Goal: Task Accomplishment & Management: Complete application form

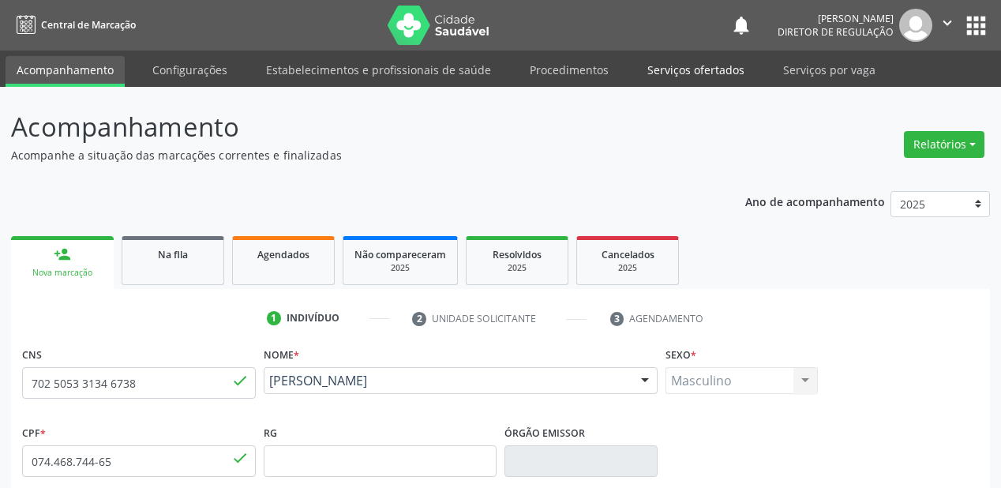
click at [673, 64] on link "Serviços ofertados" at bounding box center [695, 70] width 119 height 28
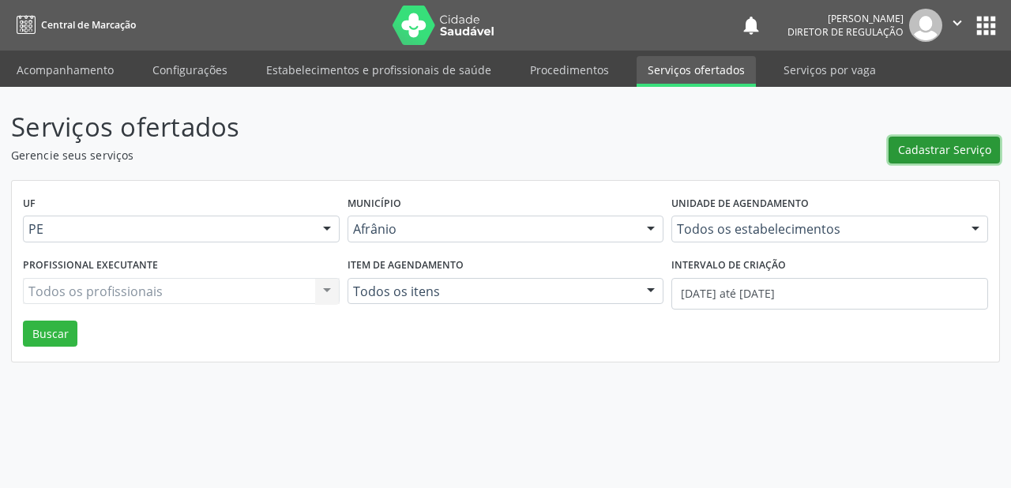
click at [905, 149] on span "Cadastrar Serviço" at bounding box center [944, 149] width 93 height 17
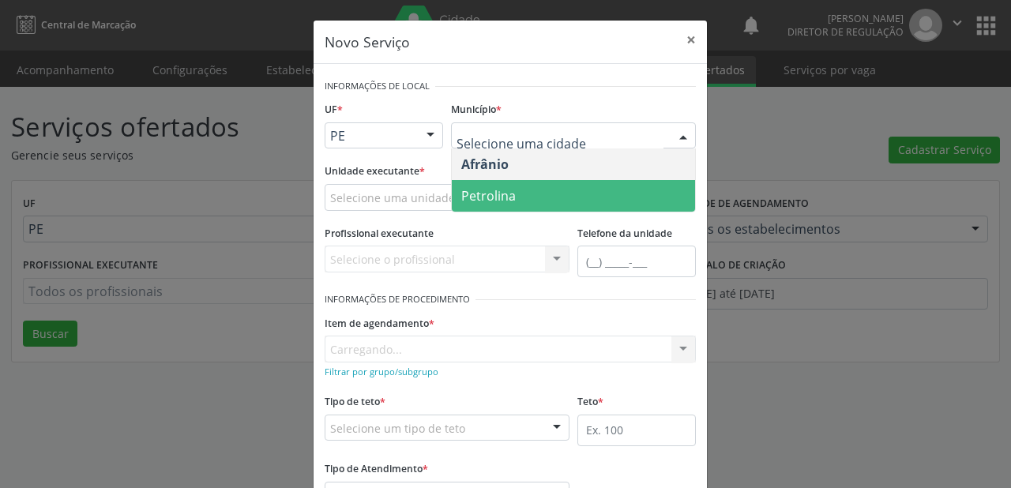
click at [486, 197] on span "Petrolina" at bounding box center [488, 195] width 54 height 17
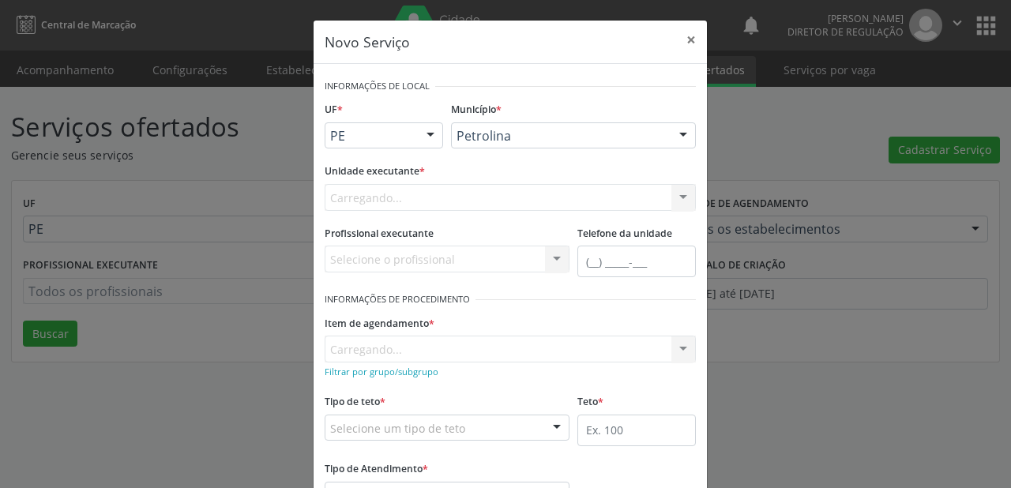
click at [351, 197] on div "Carregando... Academia da Saude de Afranio Academia da Saude do Bairro [PERSON_…" at bounding box center [510, 197] width 371 height 27
click at [357, 196] on div "Carregando... Academia da Saude de Afranio Academia da Saude do Bairro [PERSON_…" at bounding box center [510, 197] width 371 height 27
click at [344, 200] on input "text" at bounding box center [496, 205] width 333 height 32
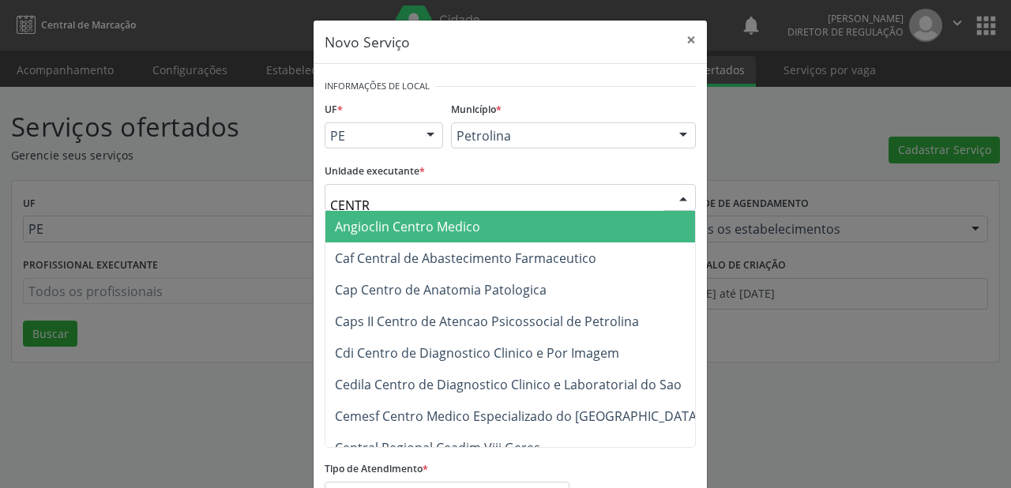
type input "CENTRO"
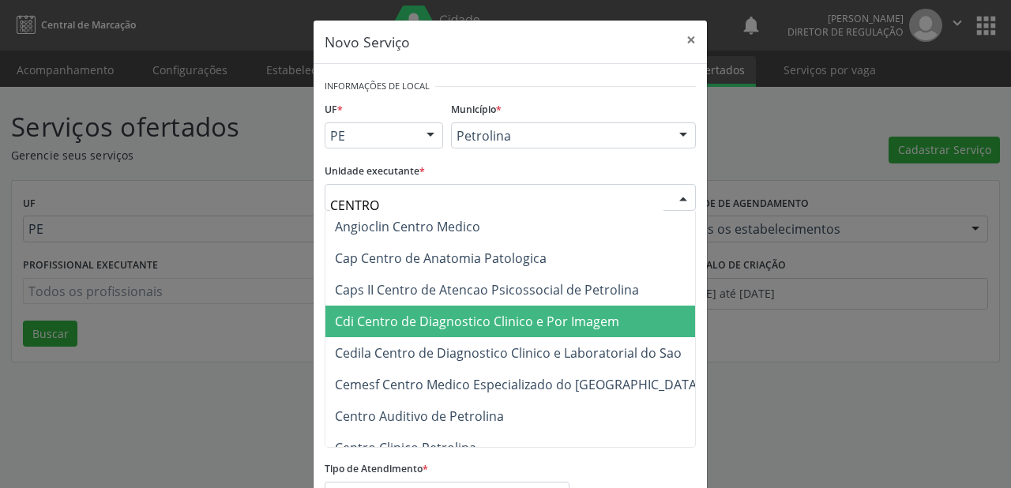
click at [422, 326] on span "Cdi Centro de Diagnostico Clinico e Por Imagem" at bounding box center [477, 321] width 284 height 17
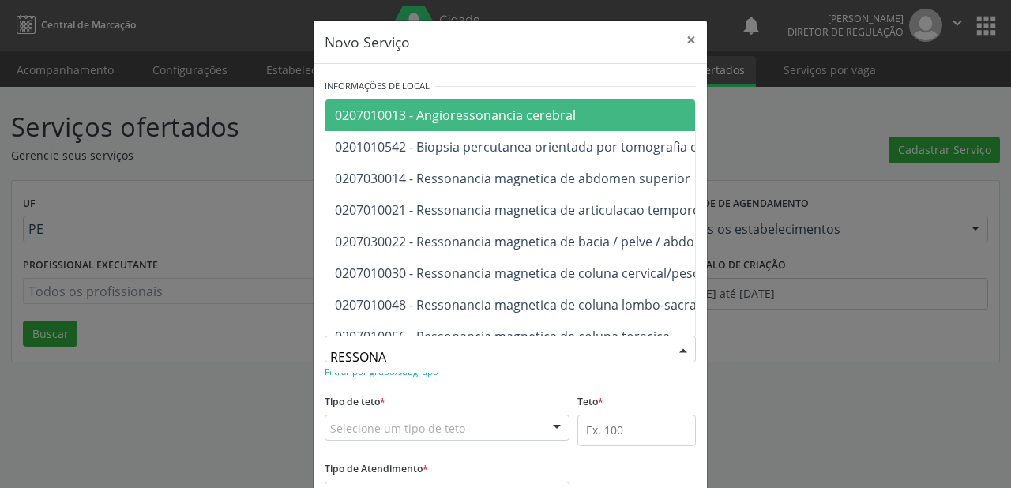
type input "RESSON"
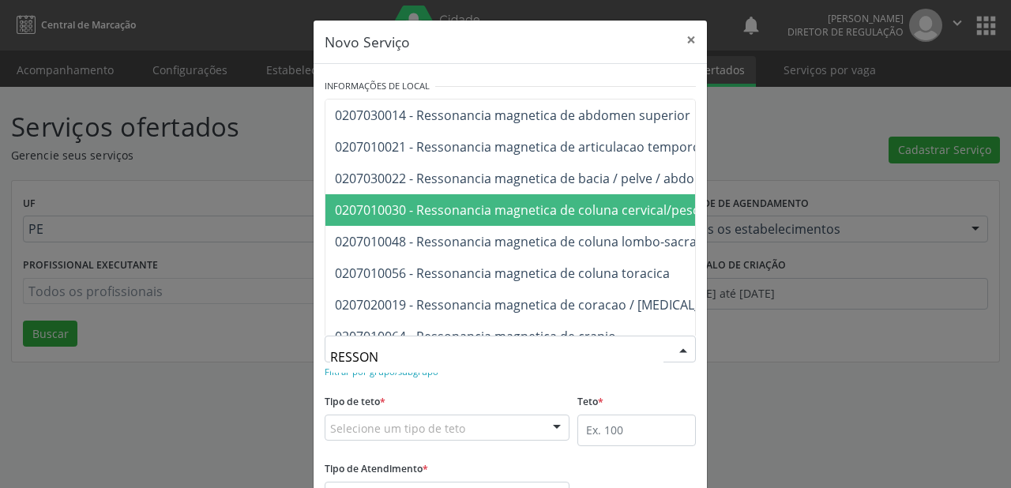
scroll to position [126, 0]
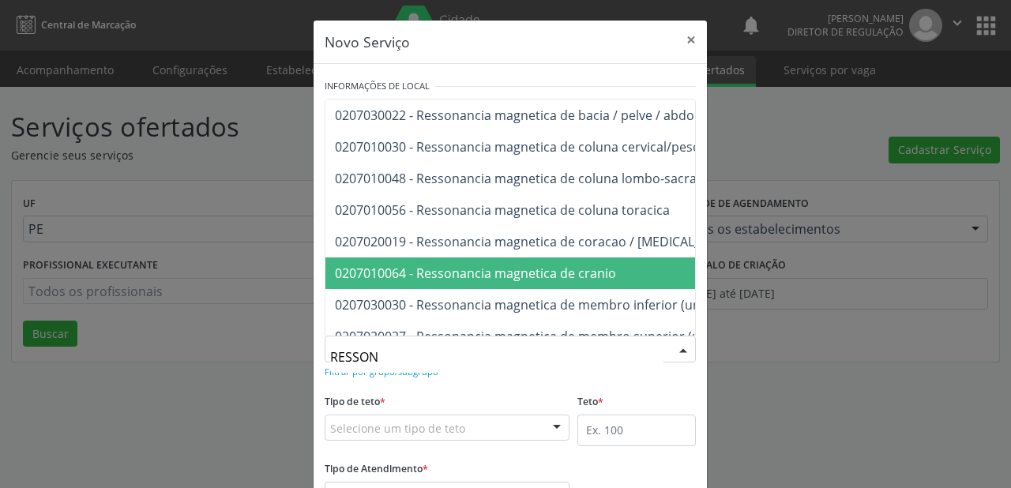
click at [561, 269] on span "0207010064 - Ressonancia magnetica de cranio" at bounding box center [475, 272] width 281 height 17
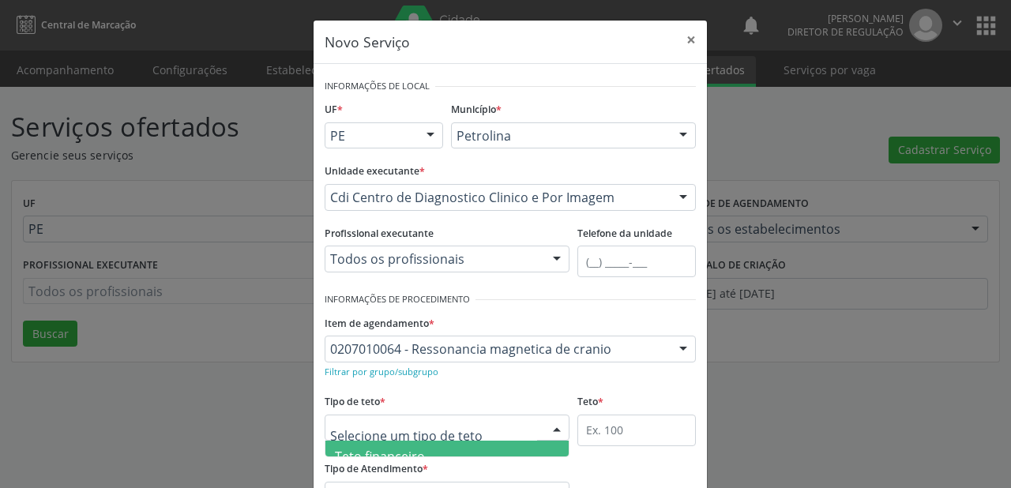
click at [381, 418] on div at bounding box center [447, 428] width 245 height 27
click at [370, 449] on span "Teto financeiro" at bounding box center [380, 456] width 90 height 17
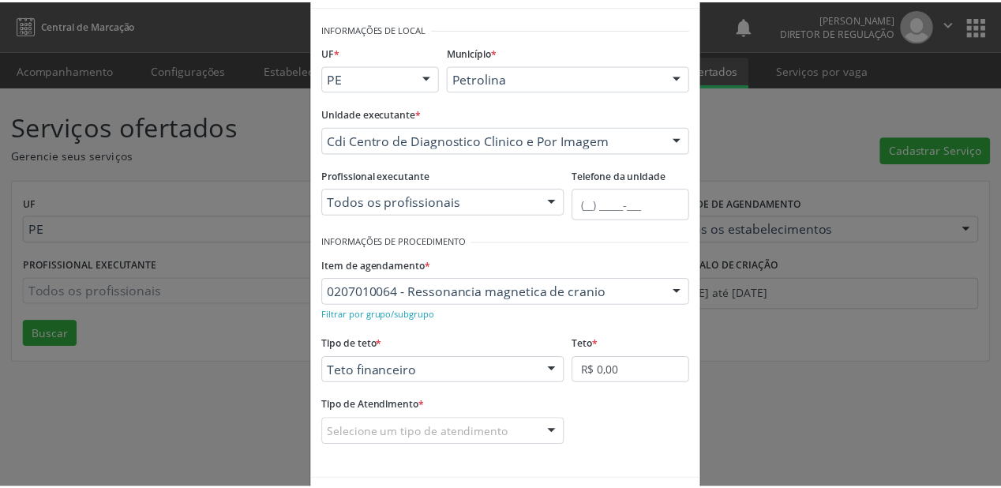
scroll to position [115, 0]
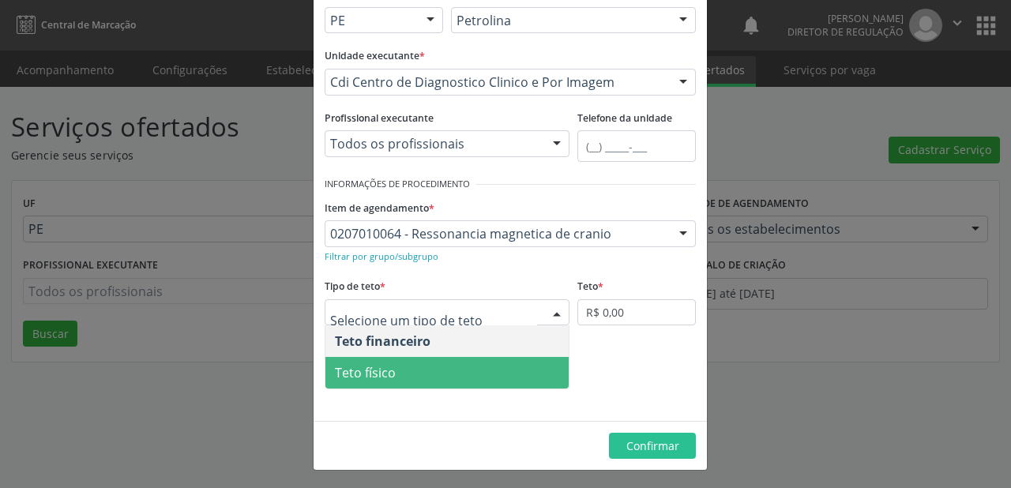
click at [376, 373] on span "Teto físico" at bounding box center [365, 372] width 61 height 17
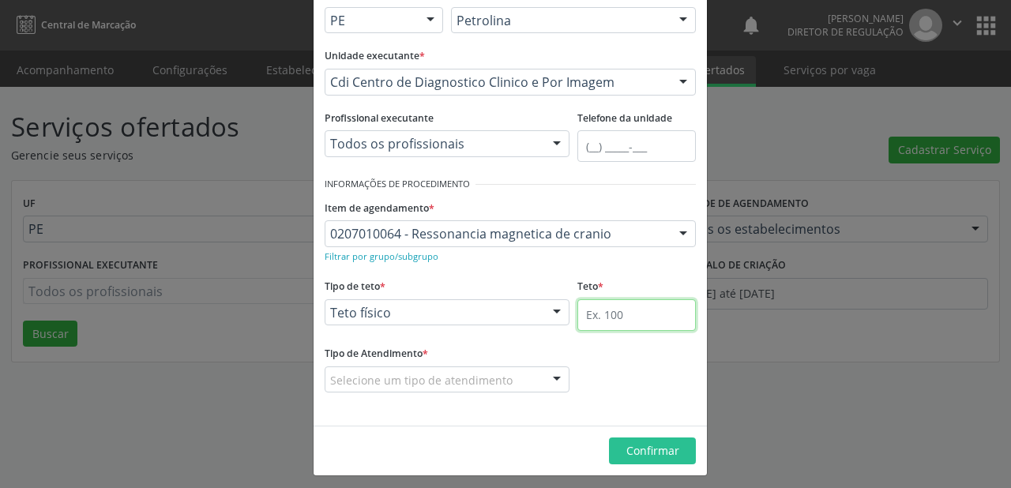
click at [580, 306] on input "text" at bounding box center [636, 315] width 118 height 32
type input "1"
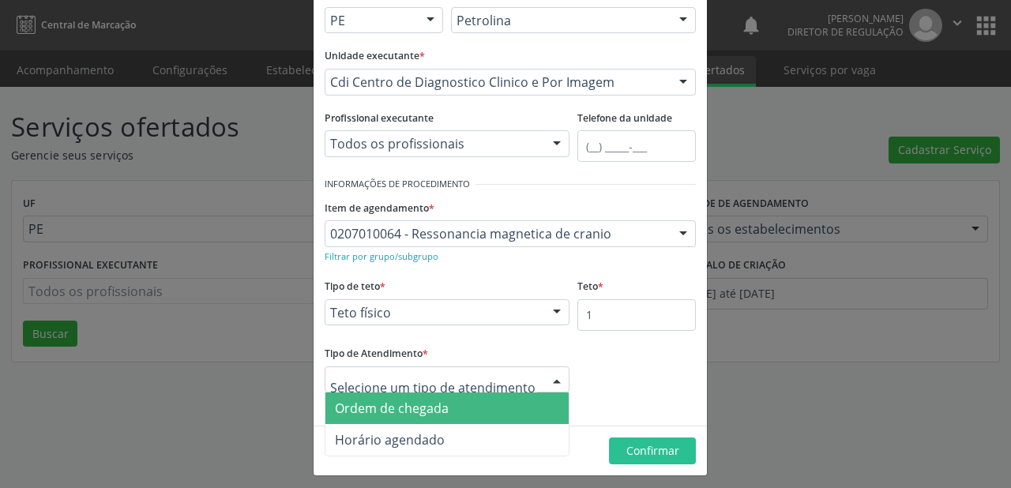
click at [354, 407] on span "Ordem de chegada" at bounding box center [392, 408] width 114 height 17
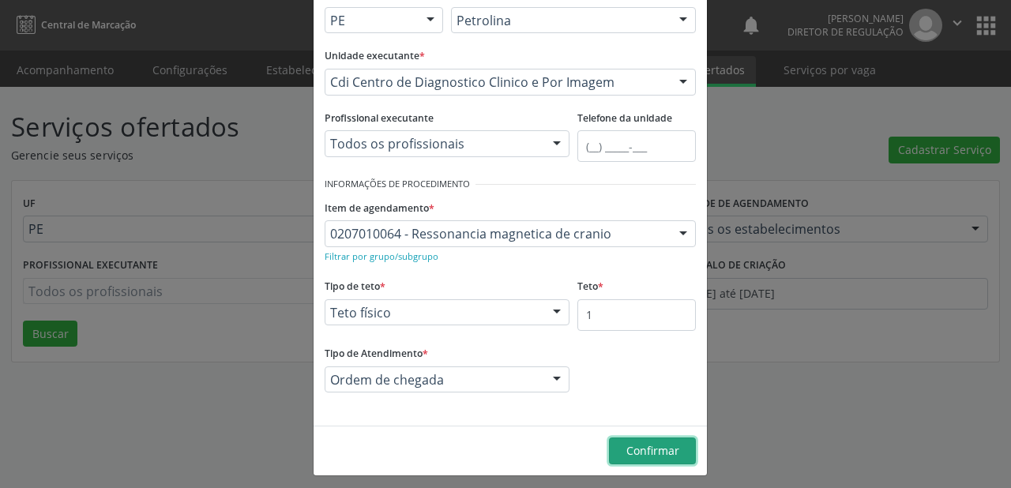
click at [618, 451] on button "Confirmar" at bounding box center [652, 450] width 87 height 27
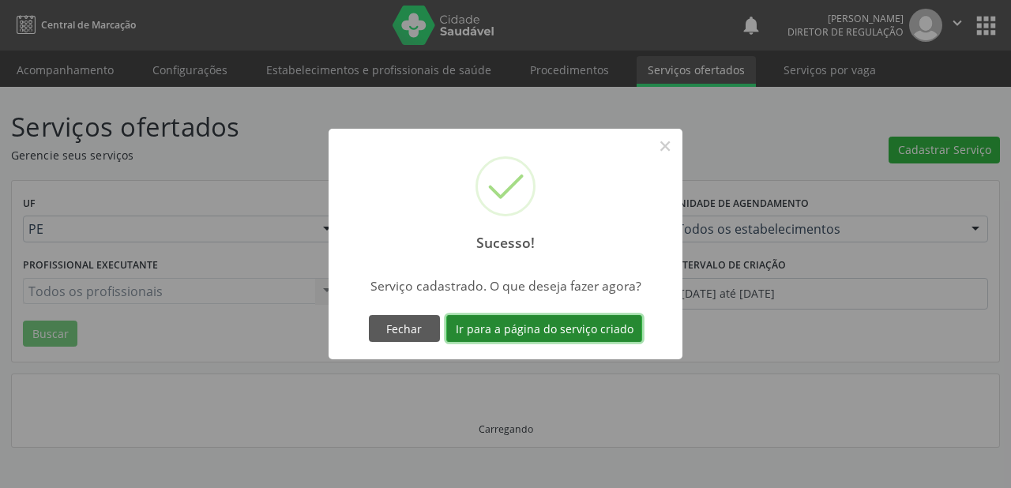
click at [548, 328] on button "Ir para a página do serviço criado" at bounding box center [544, 328] width 196 height 27
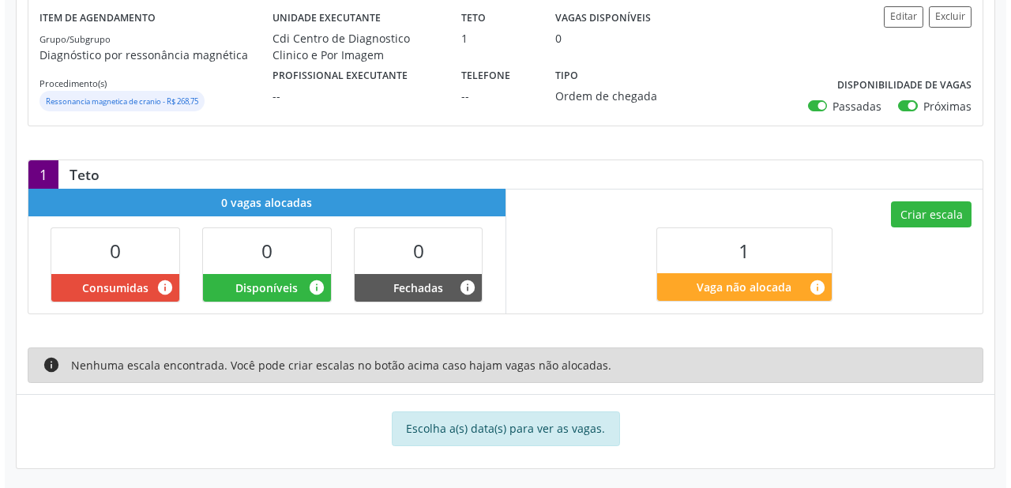
scroll to position [231, 0]
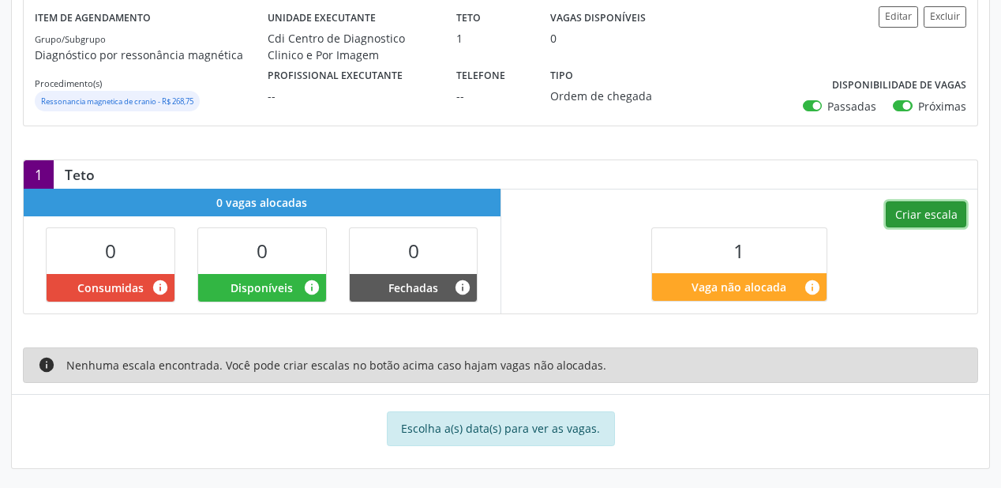
click at [917, 215] on button "Criar escala" at bounding box center [926, 214] width 81 height 27
select select "7"
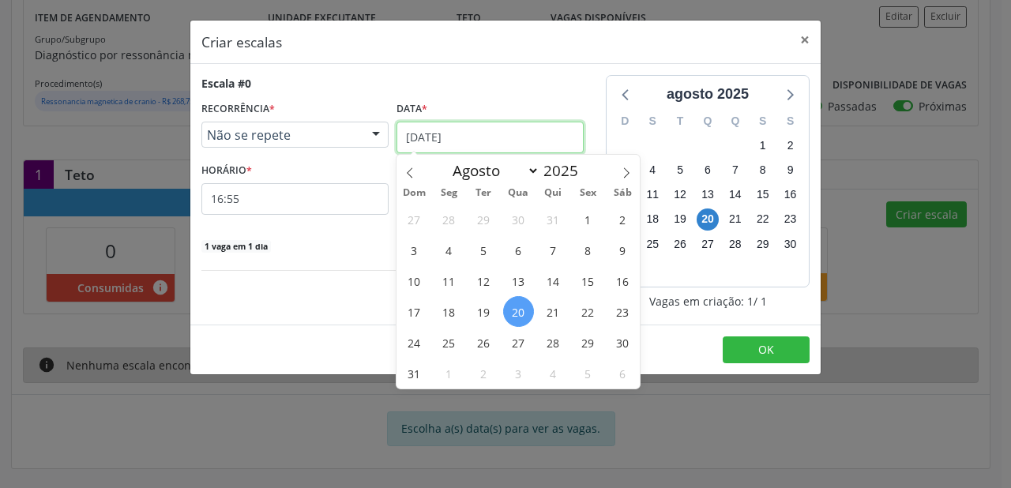
click at [448, 142] on body "Central de Marcação notifications [PERSON_NAME] Diretor de regulação  Configur…" at bounding box center [505, 13] width 1011 height 488
click at [446, 344] on span "25" at bounding box center [448, 342] width 31 height 31
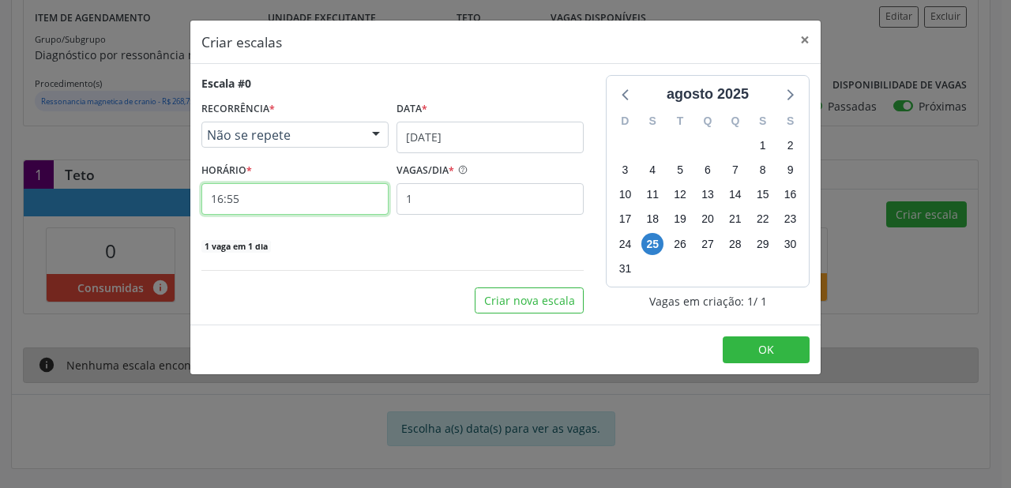
click at [285, 199] on input "16:55" at bounding box center [294, 199] width 187 height 32
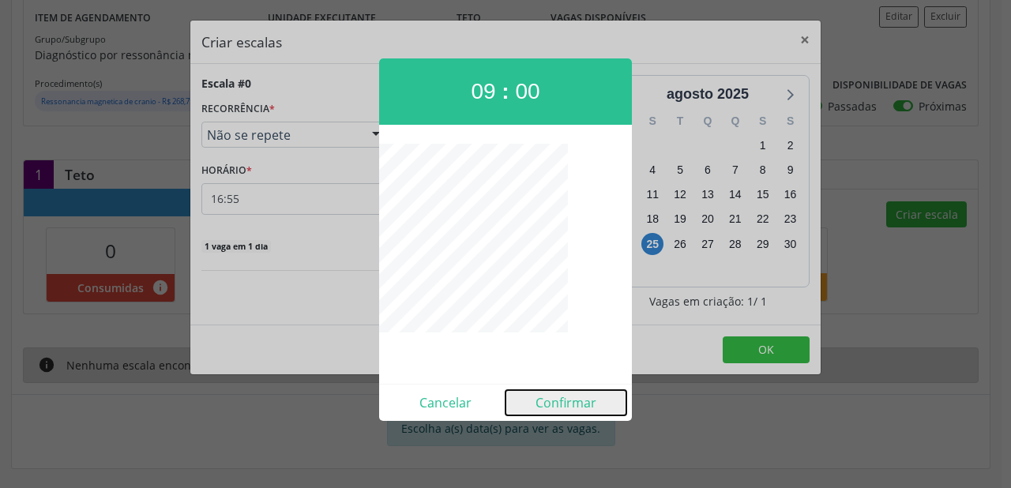
drag, startPoint x: 550, startPoint y: 394, endPoint x: 499, endPoint y: 364, distance: 59.4
click at [549, 394] on button "Confirmar" at bounding box center [565, 402] width 121 height 25
type input "09:00"
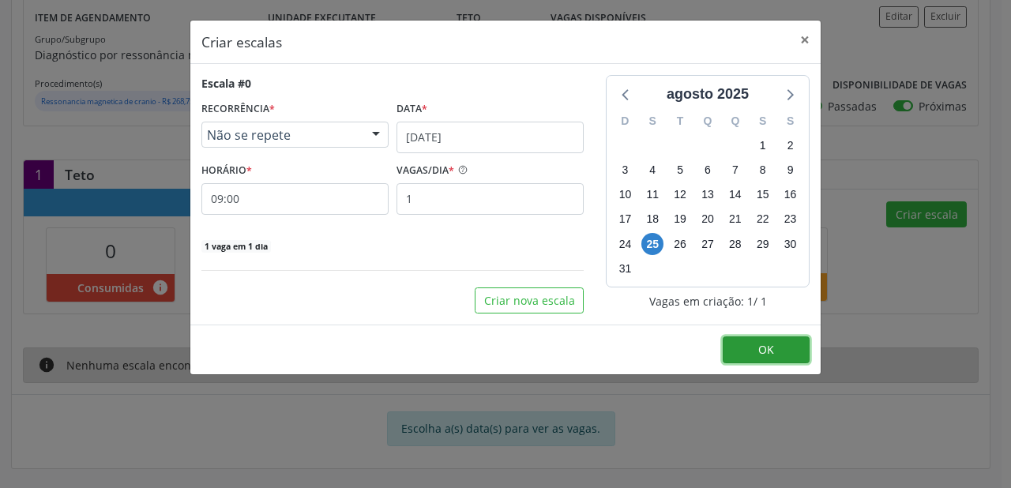
click at [751, 344] on button "OK" at bounding box center [765, 349] width 87 height 27
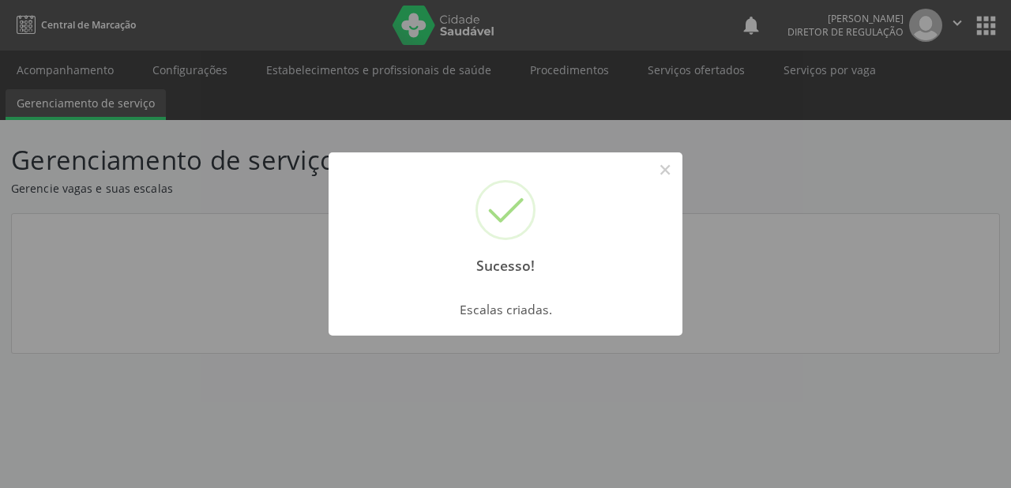
scroll to position [0, 0]
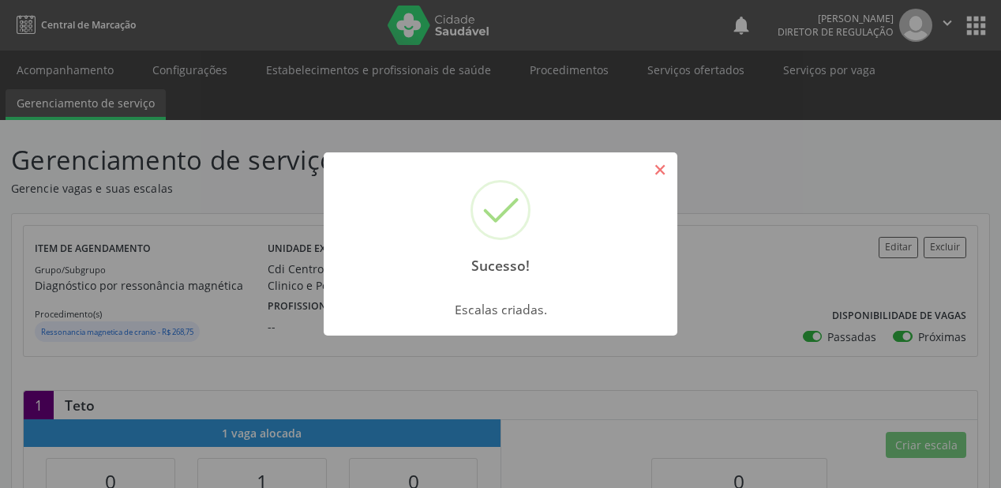
click at [661, 167] on button "×" at bounding box center [660, 169] width 27 height 27
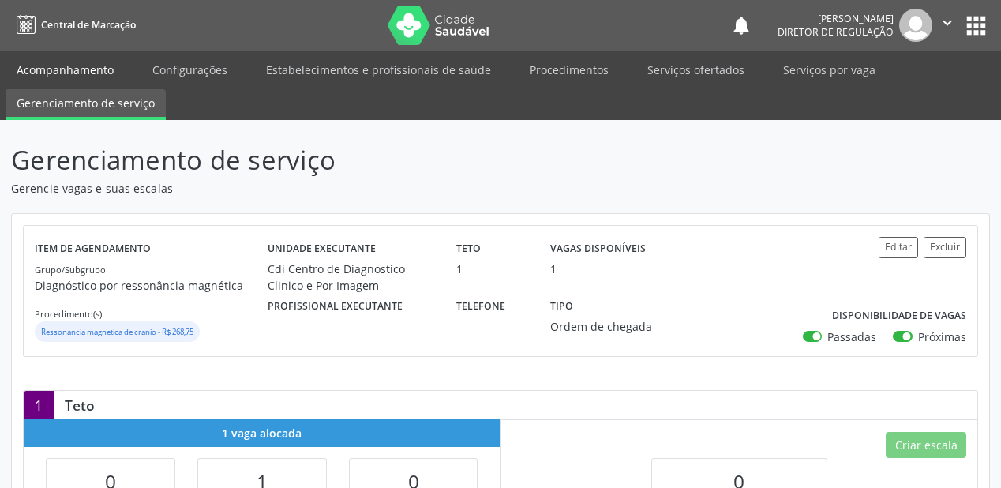
click at [75, 69] on link "Acompanhamento" at bounding box center [65, 70] width 119 height 28
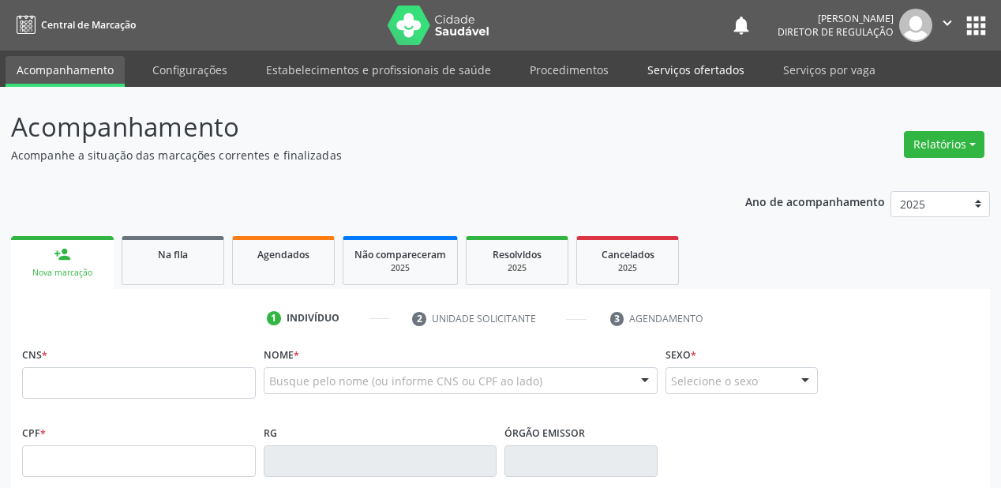
click at [663, 73] on link "Serviços ofertados" at bounding box center [695, 70] width 119 height 28
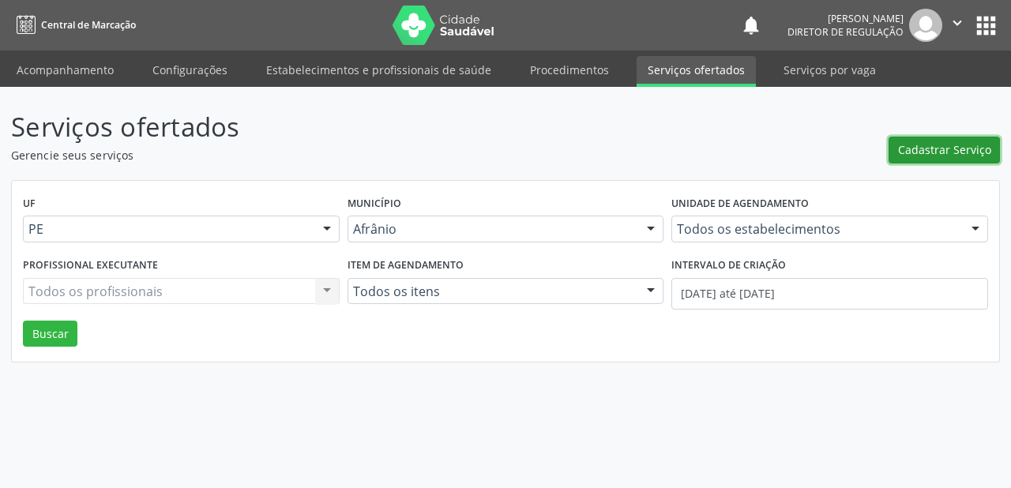
click at [905, 152] on span "Cadastrar Serviço" at bounding box center [944, 149] width 93 height 17
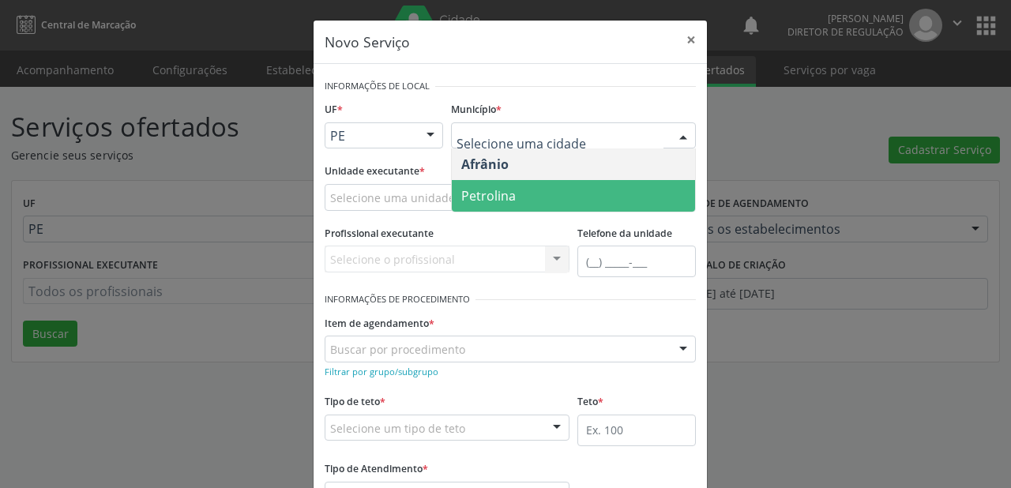
click at [477, 194] on span "Petrolina" at bounding box center [488, 195] width 54 height 17
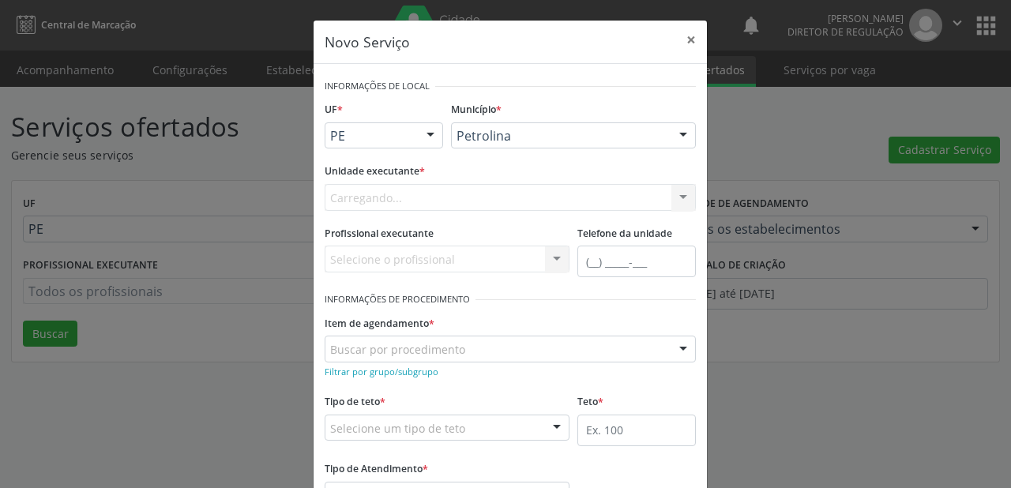
click at [358, 188] on div "Carregando... Academia da Saude de Afranio Academia da Saude do Bairro [PERSON_…" at bounding box center [510, 197] width 371 height 27
click at [362, 199] on div "Carregando... Academia da Saude de Afranio Academia da Saude do Bairro [PERSON_…" at bounding box center [510, 197] width 371 height 27
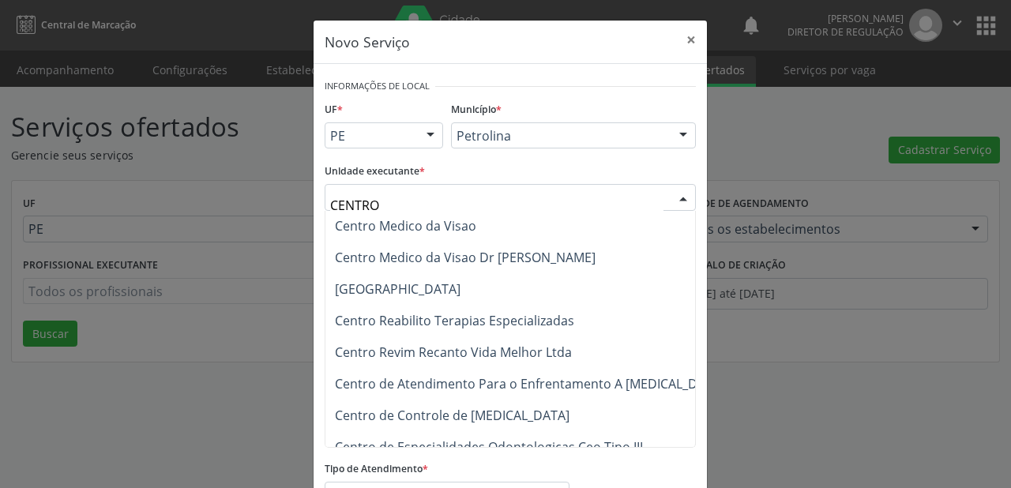
scroll to position [300, 0]
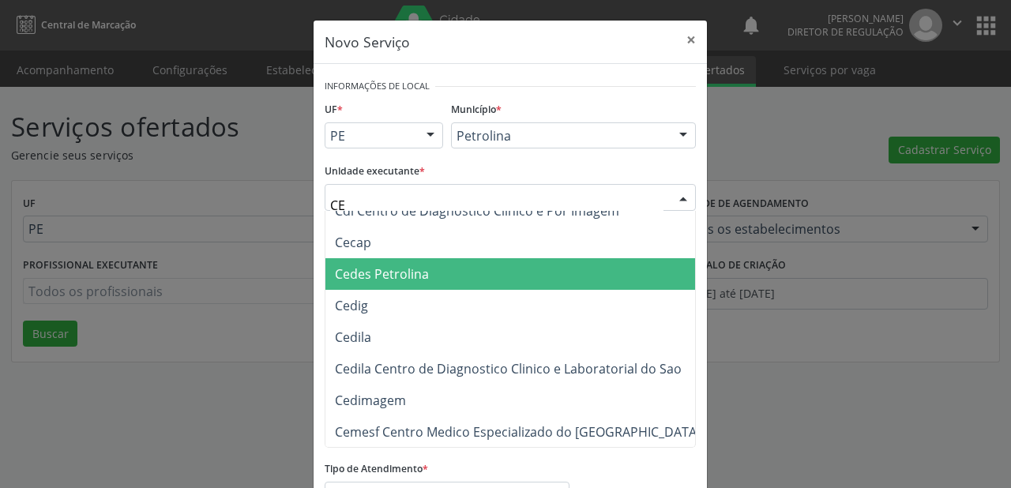
type input "C"
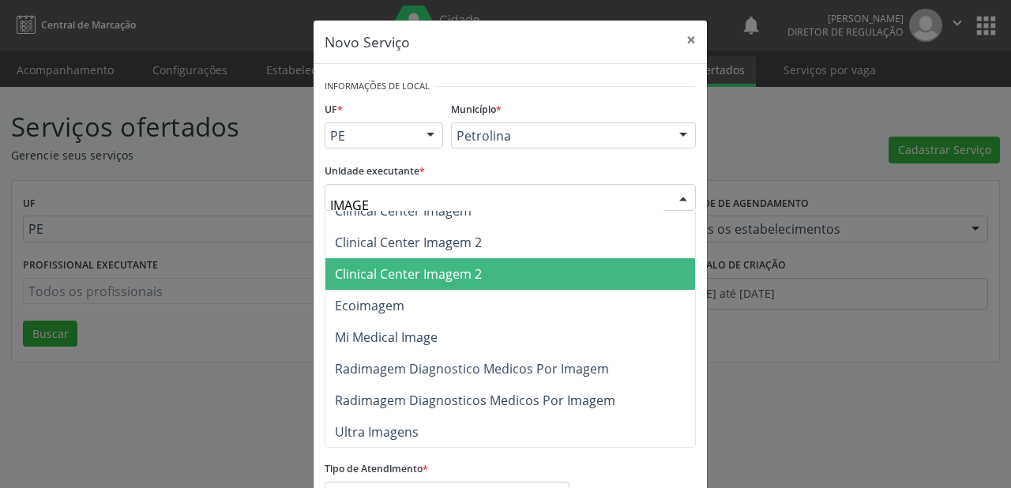
type input "IMAGEM"
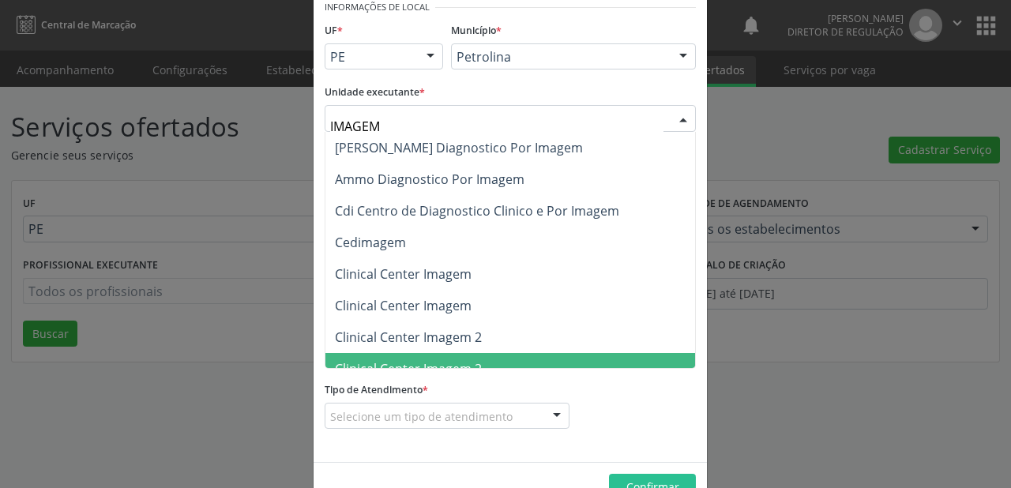
scroll to position [57, 0]
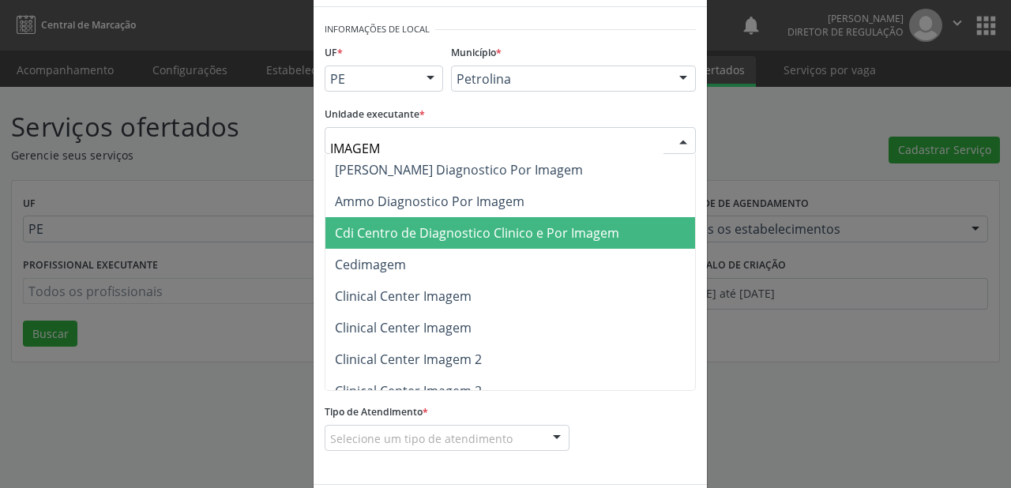
click at [440, 232] on span "Cdi Centro de Diagnostico Clinico e Por Imagem" at bounding box center [477, 232] width 284 height 17
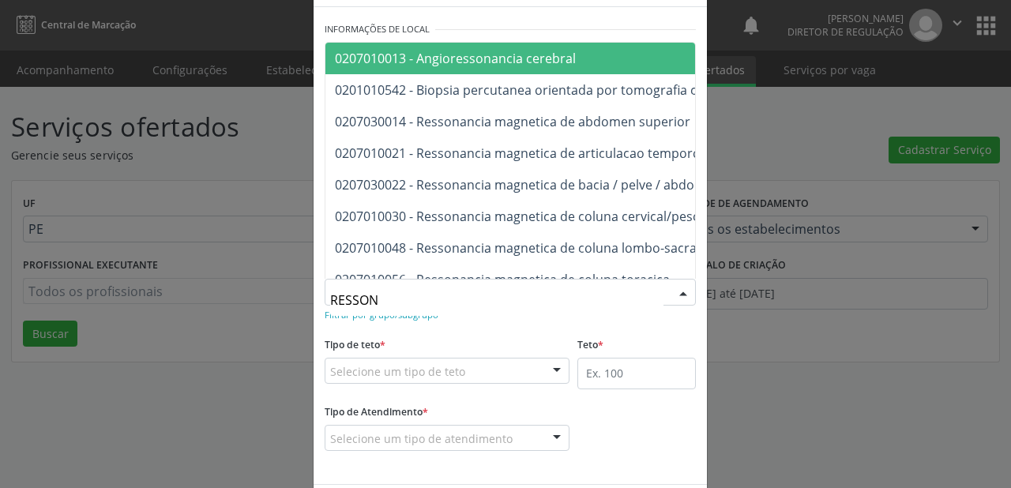
type input "RESSONA"
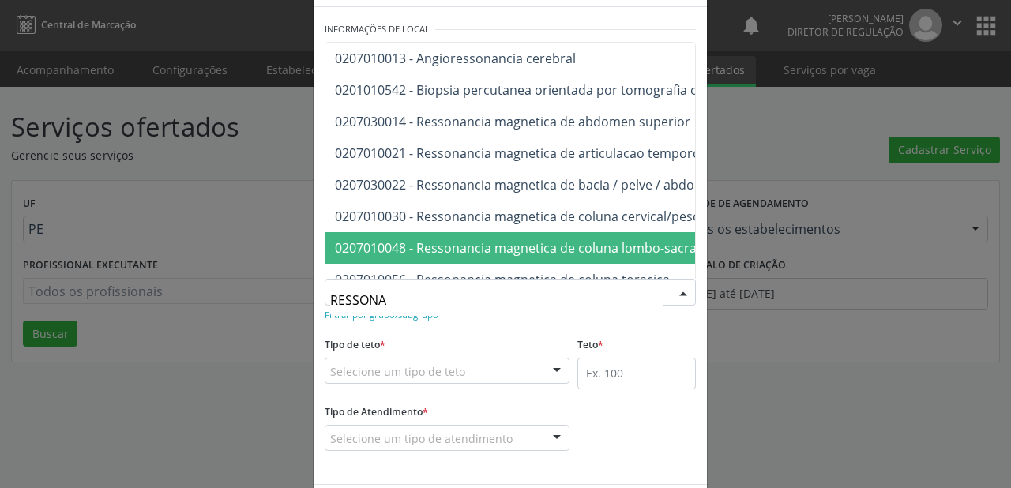
click at [462, 245] on span "0207010048 - Ressonancia magnetica de coluna lombo-sacra" at bounding box center [516, 247] width 362 height 17
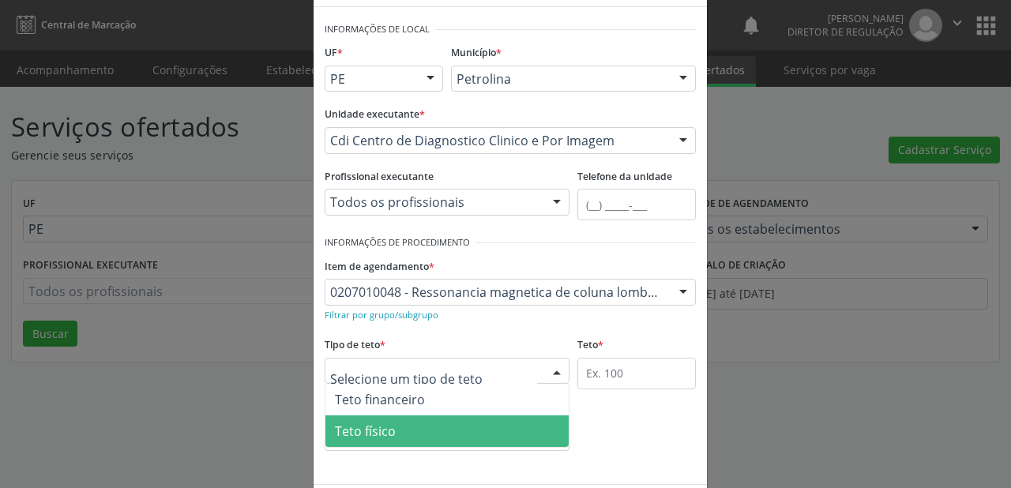
click at [406, 422] on span "Teto físico" at bounding box center [446, 431] width 243 height 32
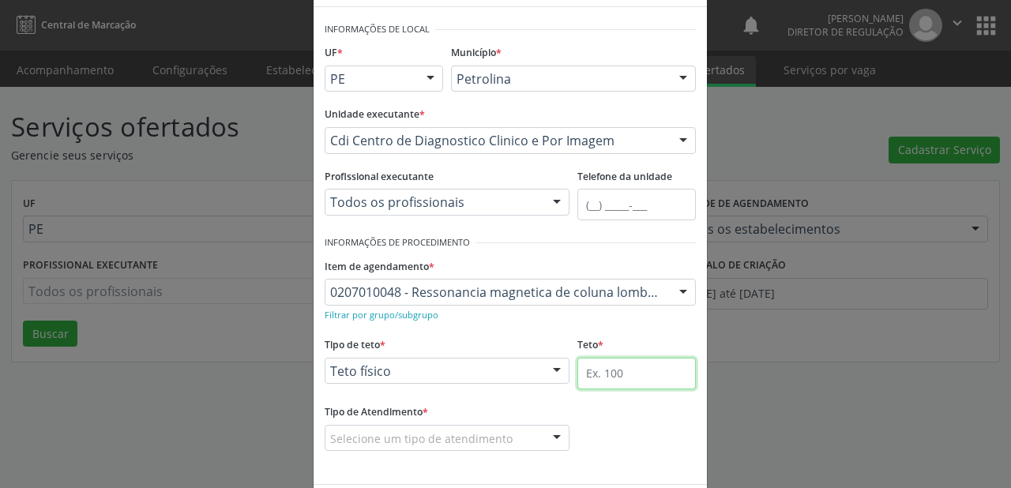
click at [600, 374] on input "text" at bounding box center [636, 374] width 118 height 32
type input "1"
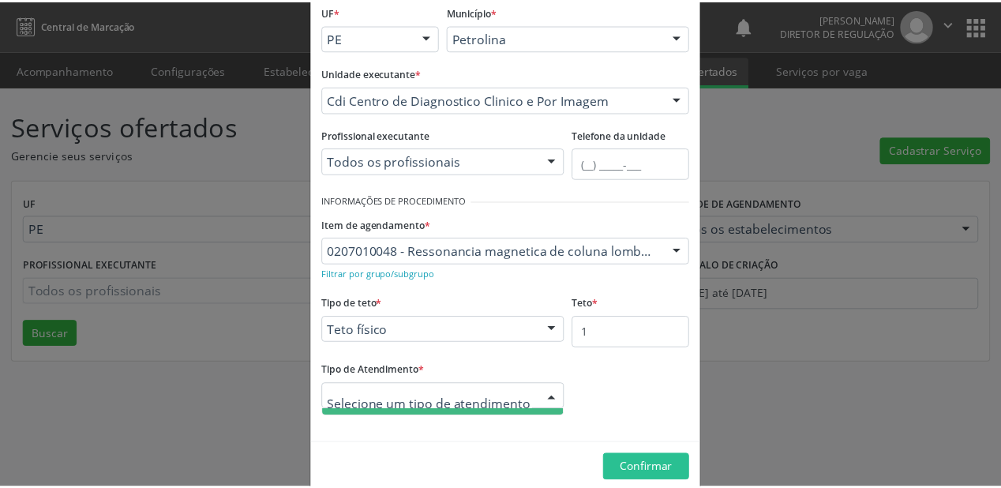
scroll to position [120, 0]
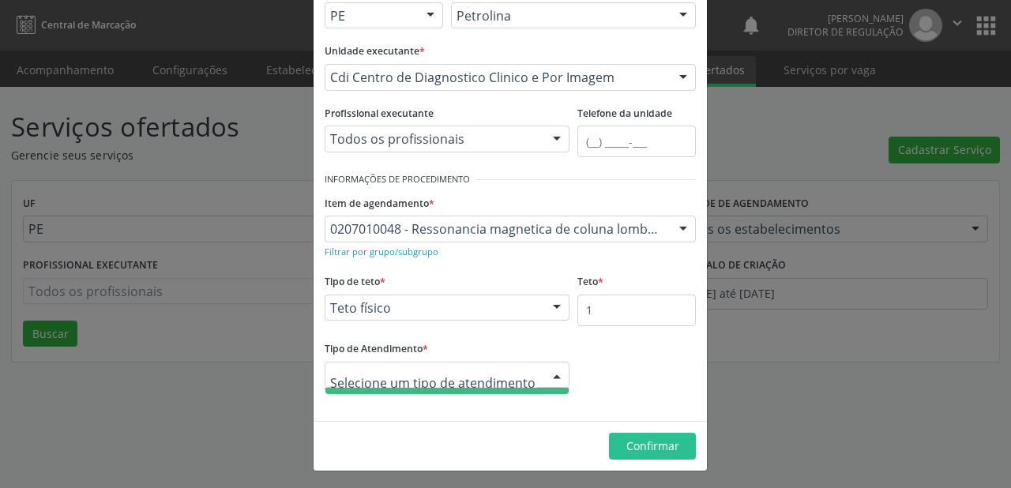
click at [446, 390] on span "Ordem de chegada" at bounding box center [446, 404] width 243 height 32
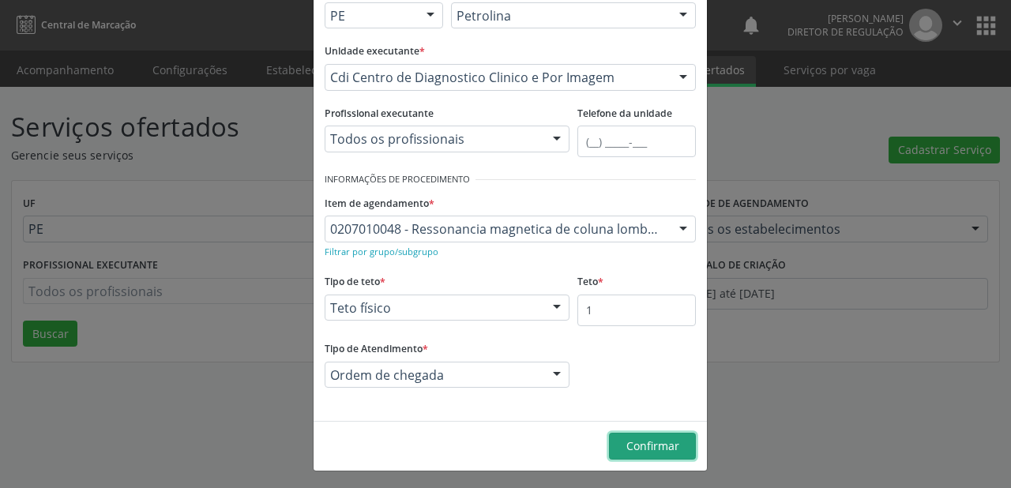
click at [632, 440] on span "Confirmar" at bounding box center [652, 445] width 53 height 15
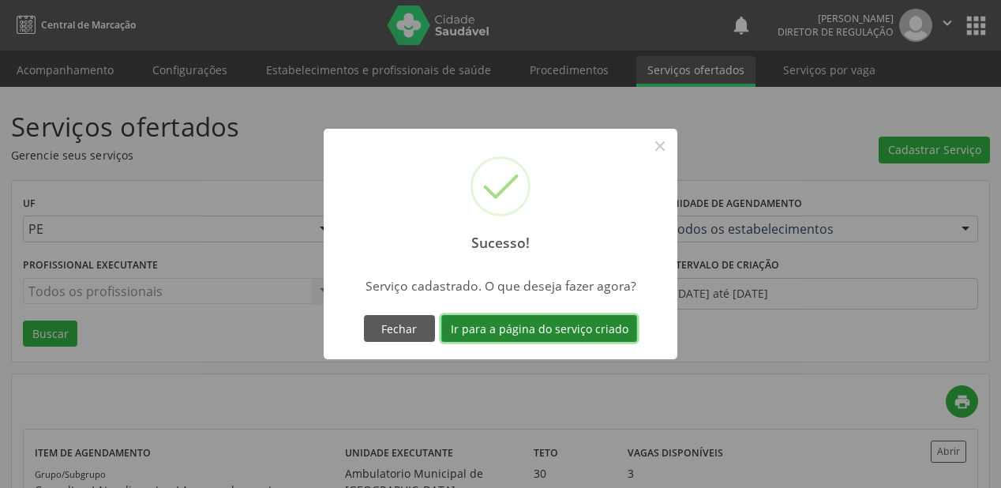
click at [537, 328] on button "Ir para a página do serviço criado" at bounding box center [539, 328] width 196 height 27
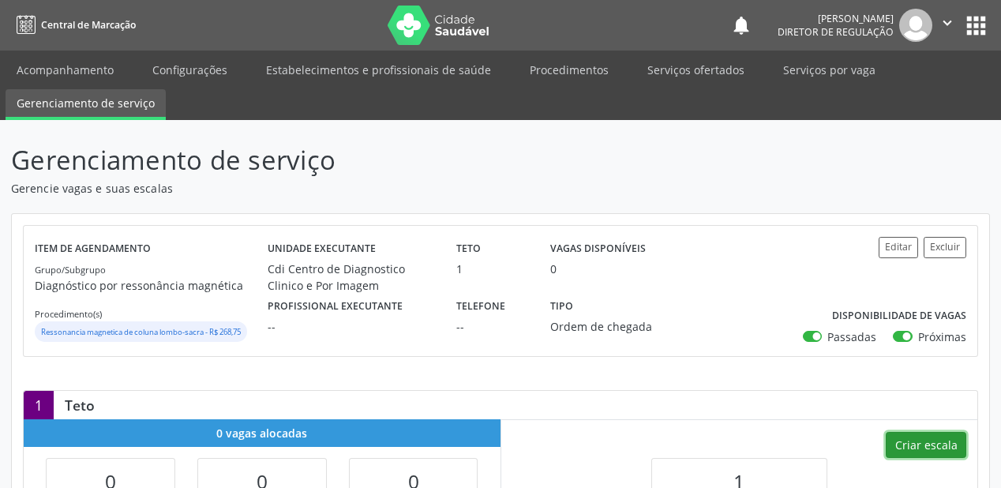
click at [932, 446] on button "Criar escala" at bounding box center [926, 445] width 81 height 27
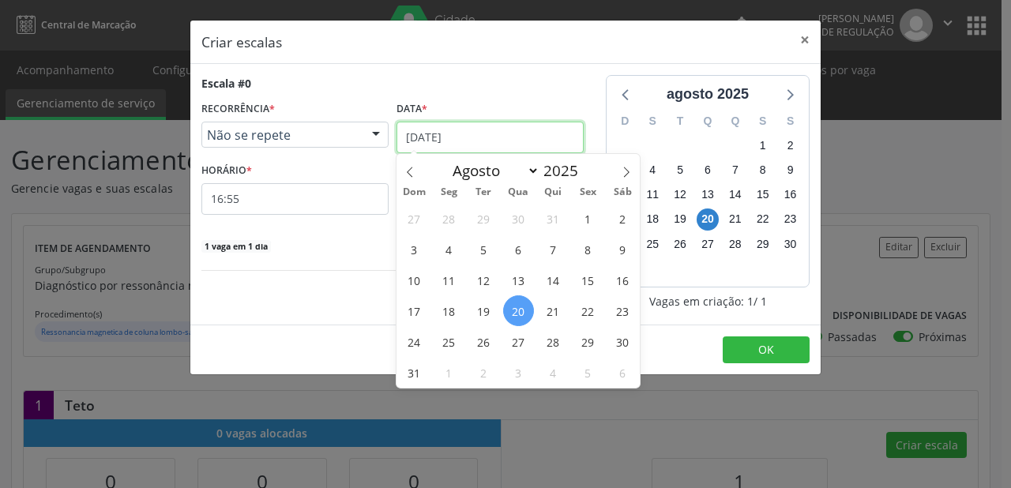
click at [450, 135] on input "[DATE]" at bounding box center [489, 138] width 187 height 32
click at [455, 342] on span "25" at bounding box center [448, 341] width 31 height 31
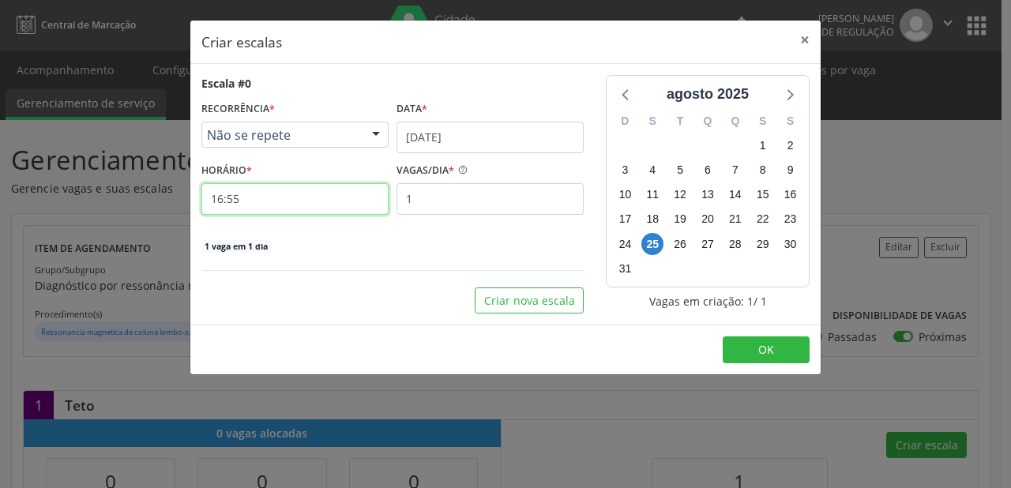
click at [287, 205] on input "16:55" at bounding box center [294, 199] width 187 height 32
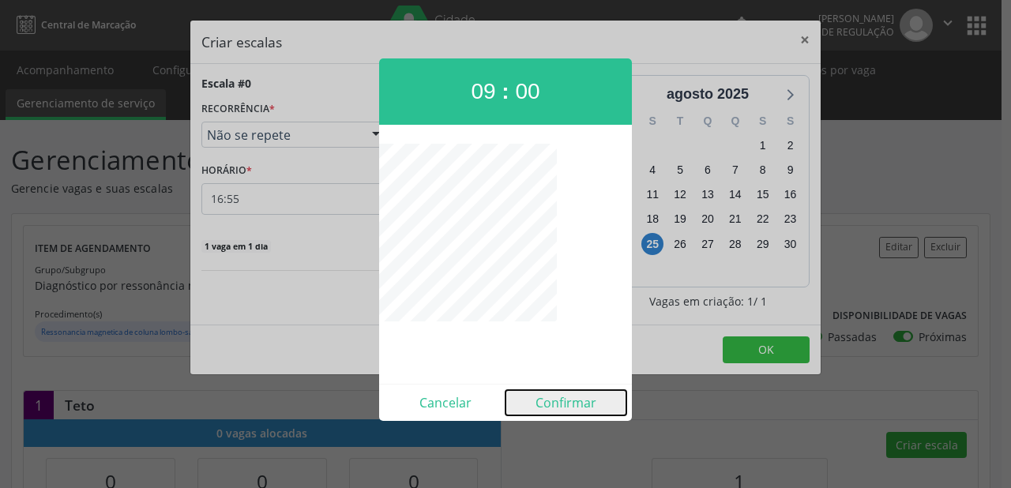
click at [572, 411] on button "Confirmar" at bounding box center [565, 402] width 121 height 25
type input "09:00"
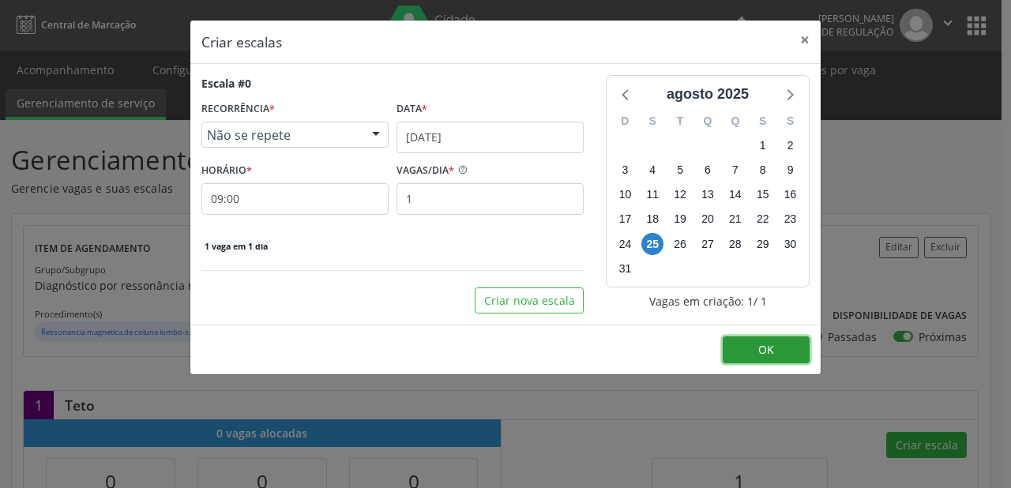
click at [790, 357] on button "OK" at bounding box center [765, 349] width 87 height 27
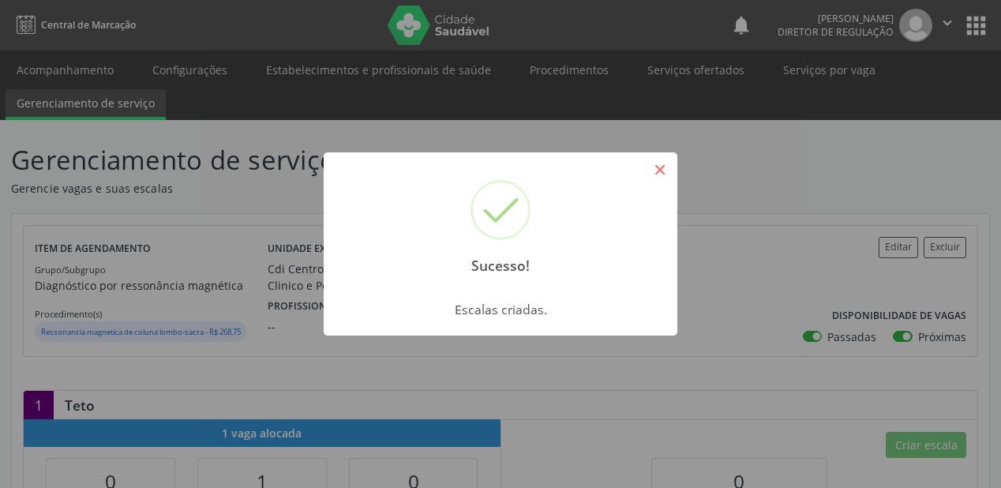
click at [657, 169] on button "×" at bounding box center [660, 169] width 27 height 27
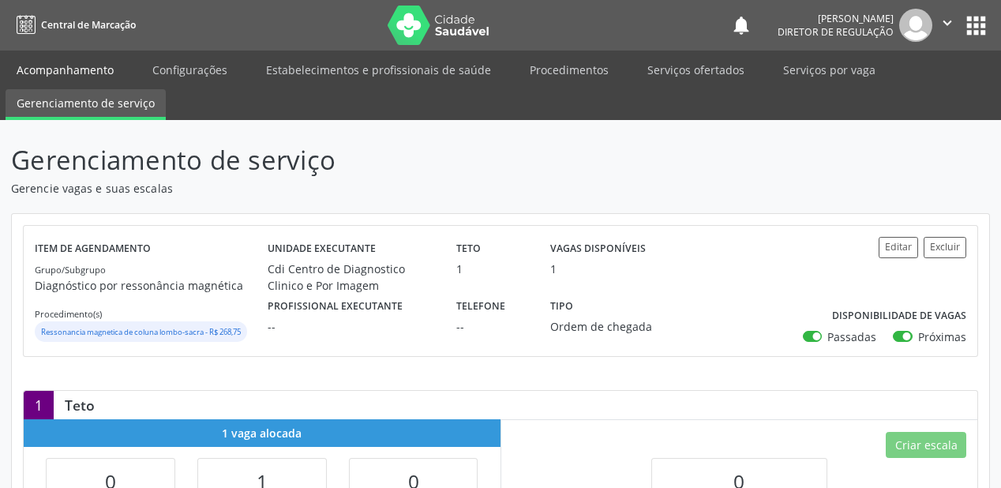
click at [51, 60] on link "Acompanhamento" at bounding box center [65, 70] width 119 height 28
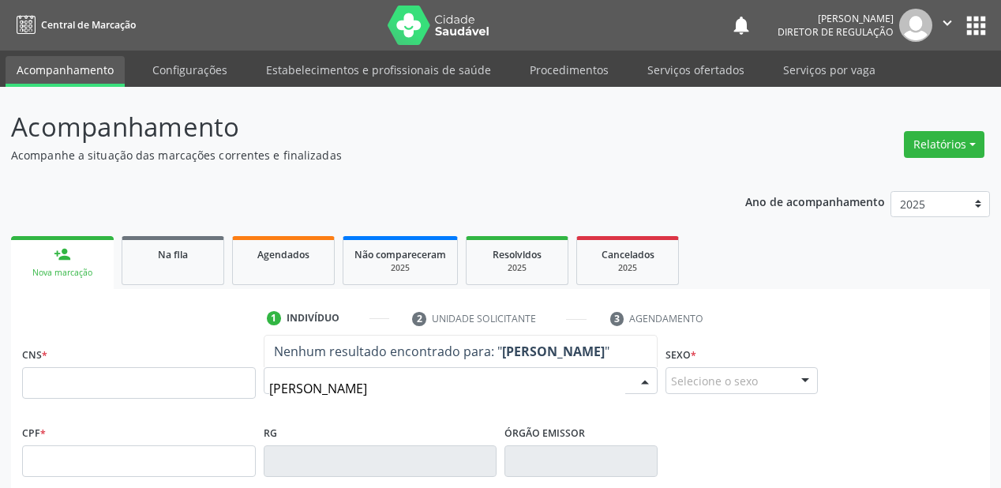
type input "[PERSON_NAME]"
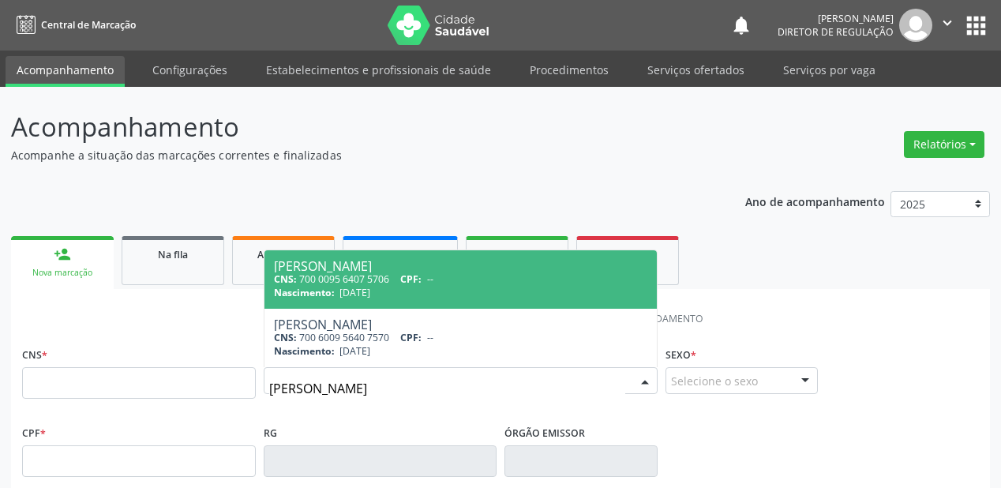
click at [342, 280] on div "CNS: 700 0095 6407 5706 CPF: --" at bounding box center [460, 278] width 373 height 13
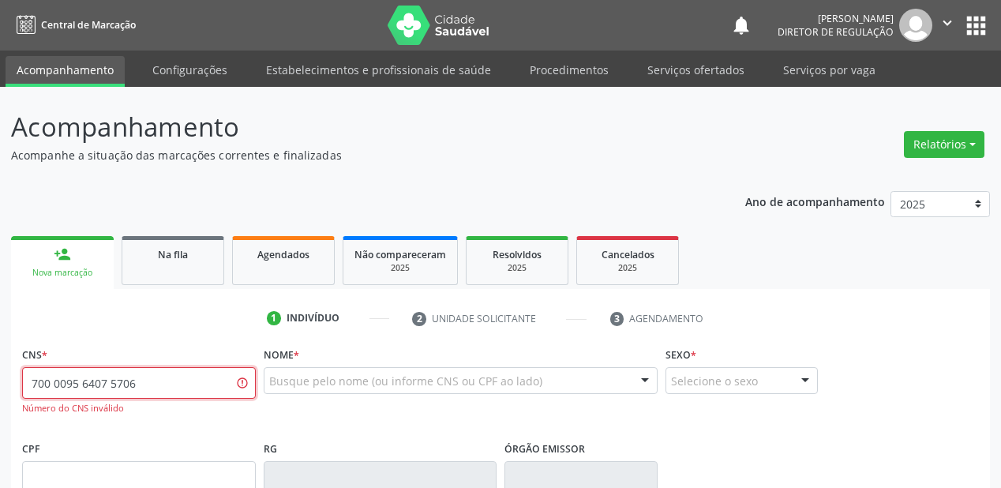
click at [172, 385] on input "700 0095 6407 5706" at bounding box center [139, 383] width 234 height 32
type input "7"
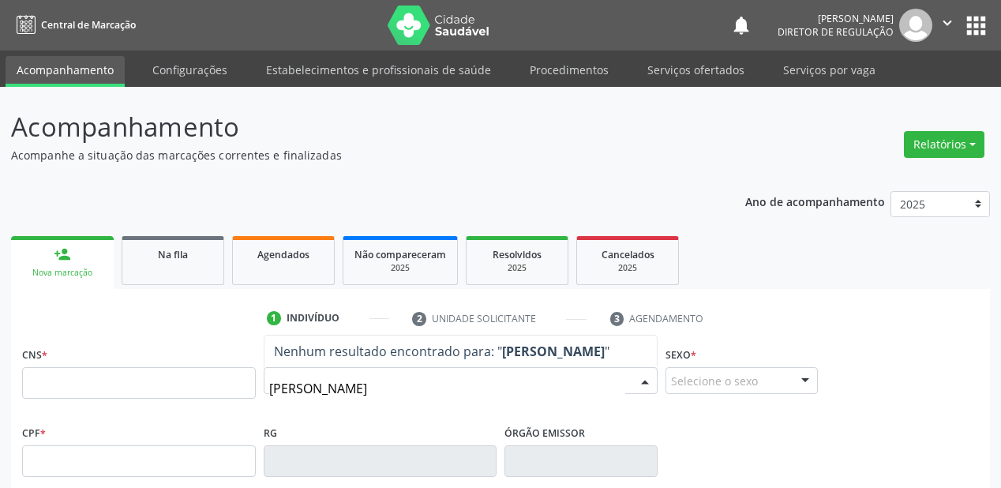
type input "LUIZ PAULINO"
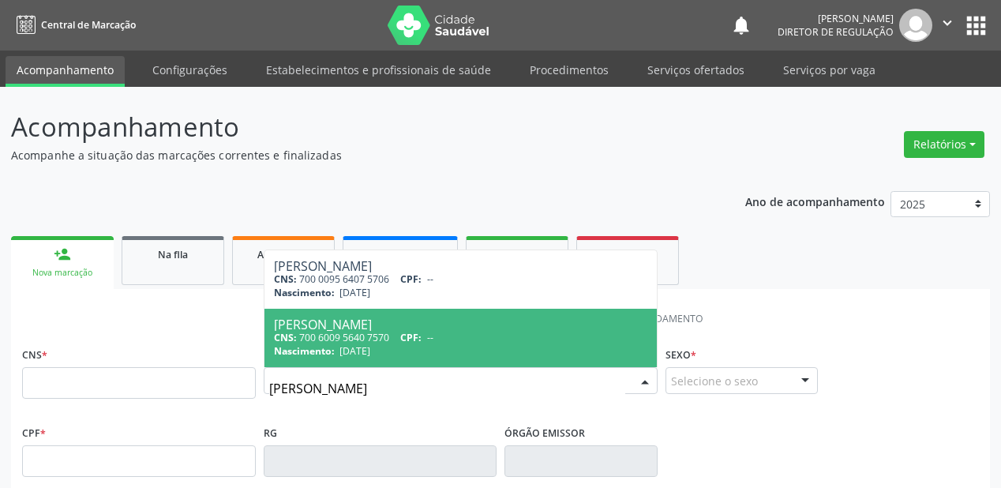
click at [359, 335] on div "CNS: 700 6009 5640 7570 CPF: --" at bounding box center [460, 337] width 373 height 13
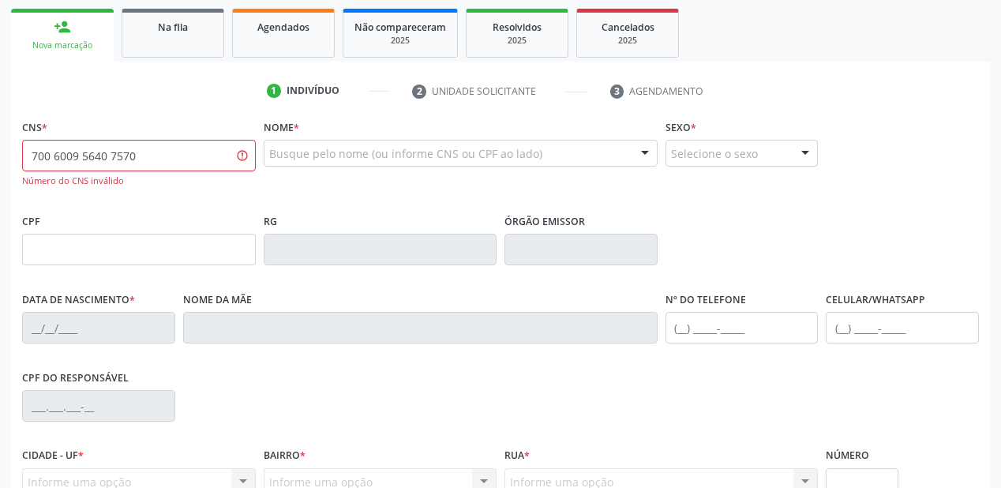
scroll to position [253, 0]
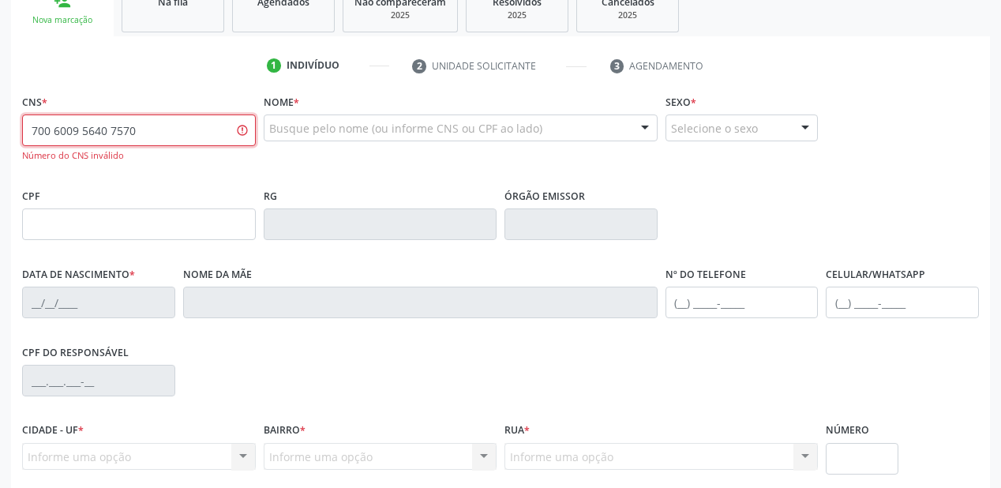
click at [144, 125] on input "700 6009 5640 7570" at bounding box center [139, 130] width 234 height 32
type input "7"
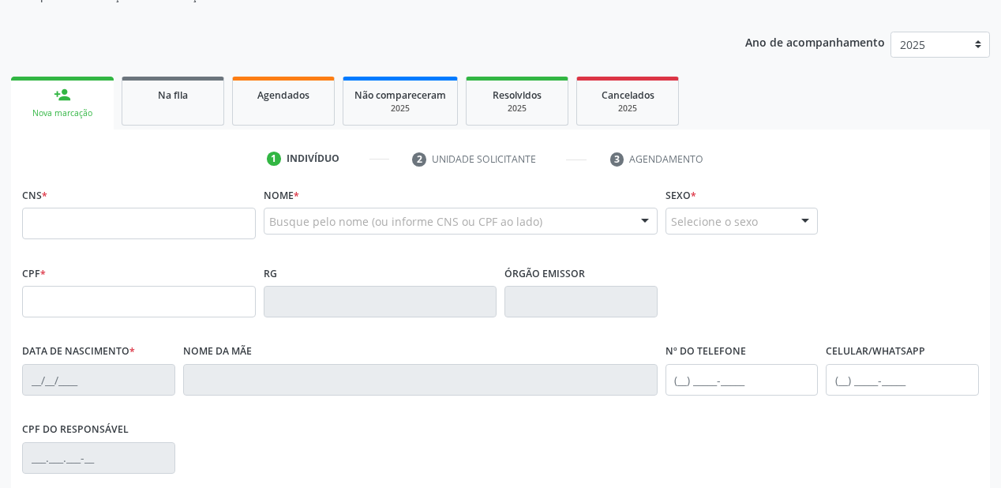
scroll to position [114, 0]
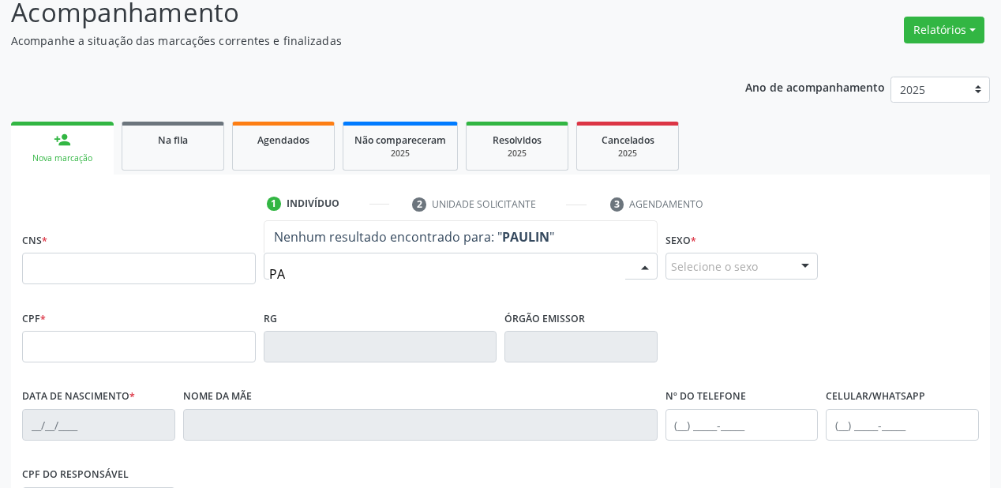
type input "P"
click at [297, 276] on input "LUIS PAULINO" at bounding box center [447, 274] width 356 height 32
type input "LUIZ PAULINO"
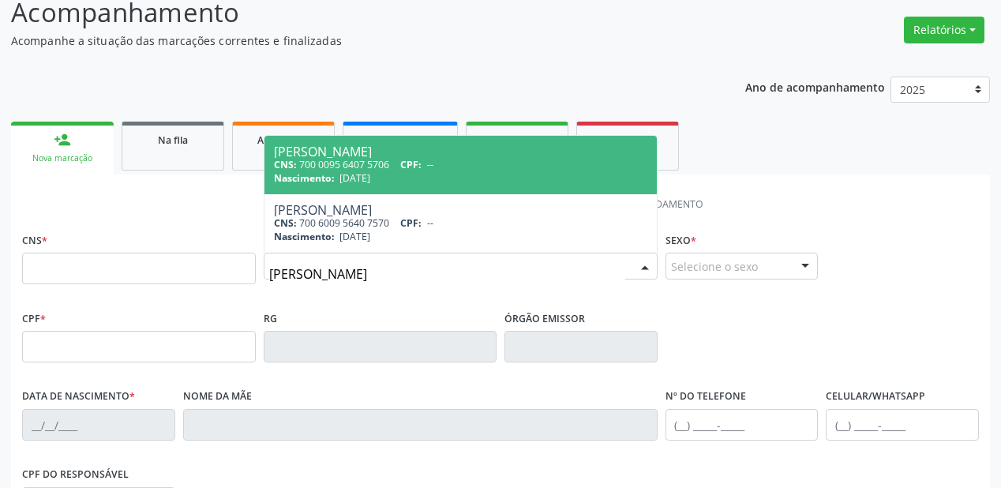
click at [370, 182] on span "[DATE]" at bounding box center [355, 177] width 31 height 13
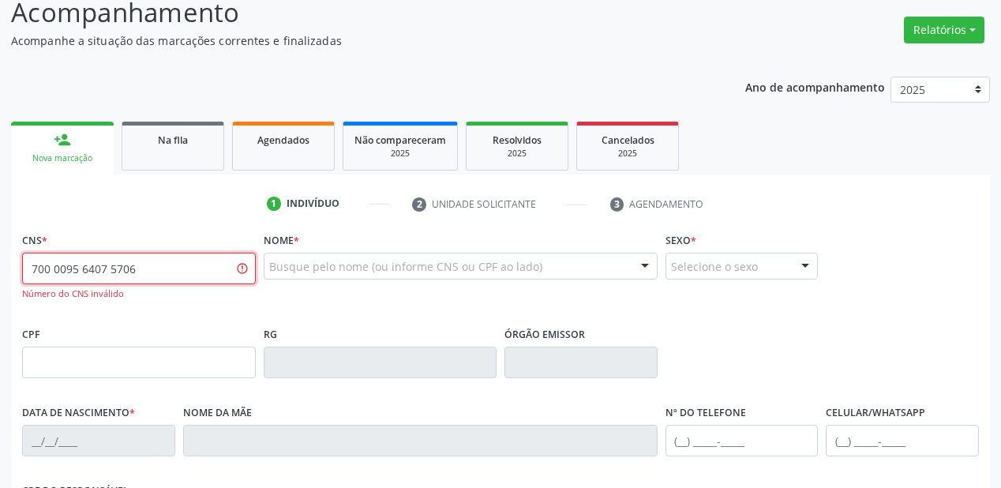
click at [139, 268] on input "700 0095 6407 5706" at bounding box center [139, 269] width 234 height 32
type input "7"
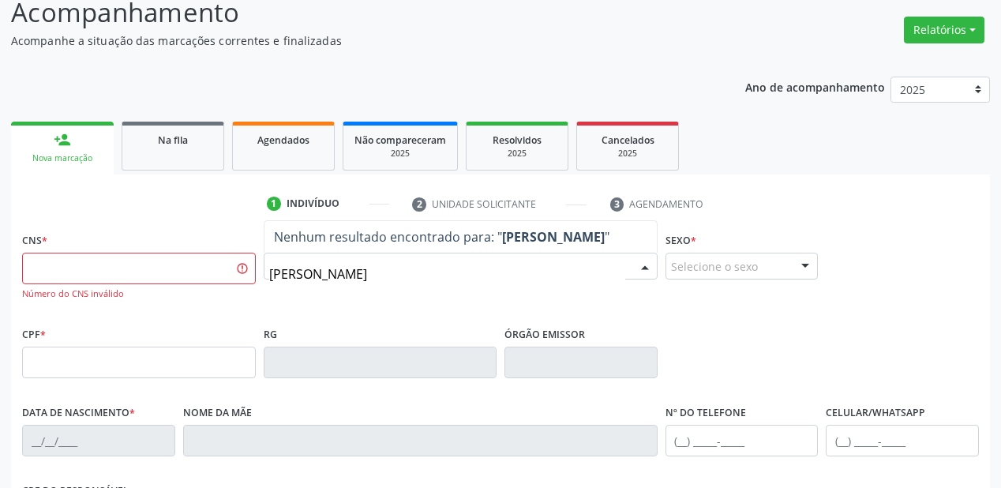
type input "[PERSON_NAME]"
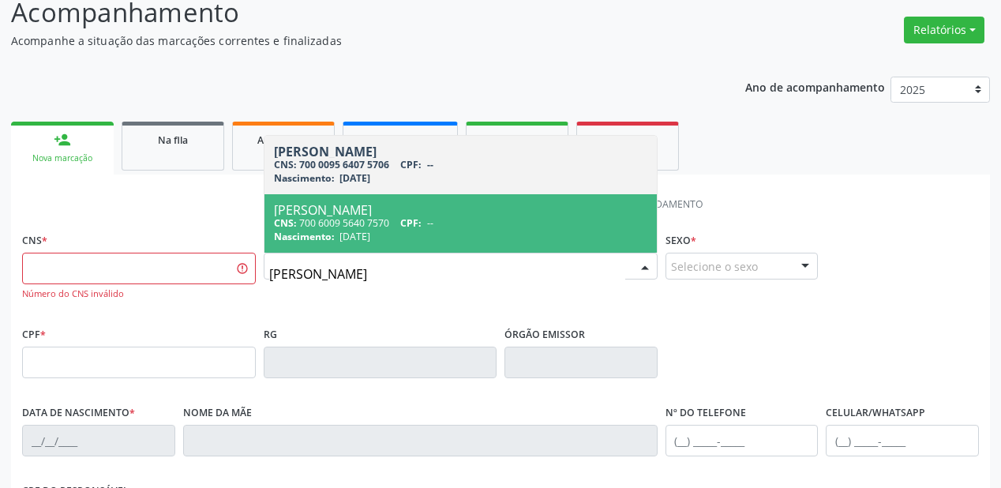
click at [370, 231] on span "[DATE]" at bounding box center [355, 236] width 31 height 13
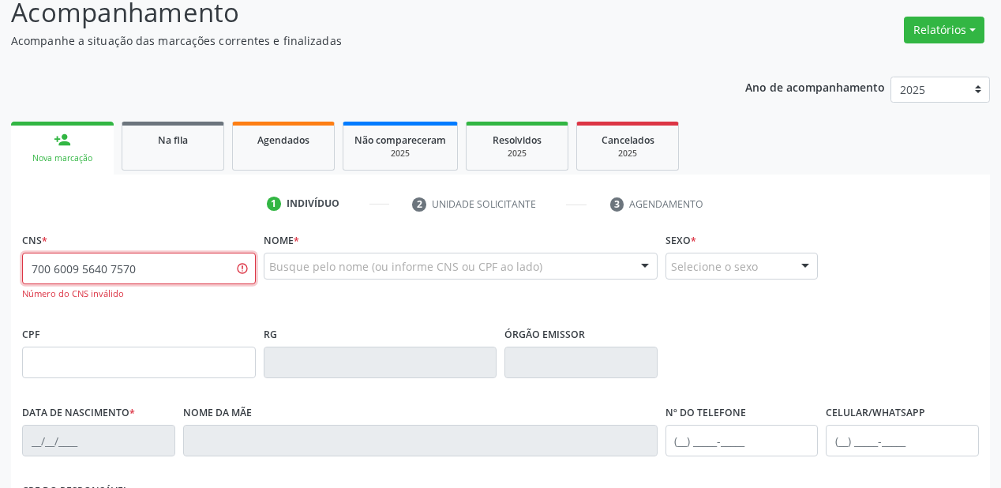
click at [162, 275] on input "700 6009 5640 7570" at bounding box center [139, 269] width 234 height 32
type input "7"
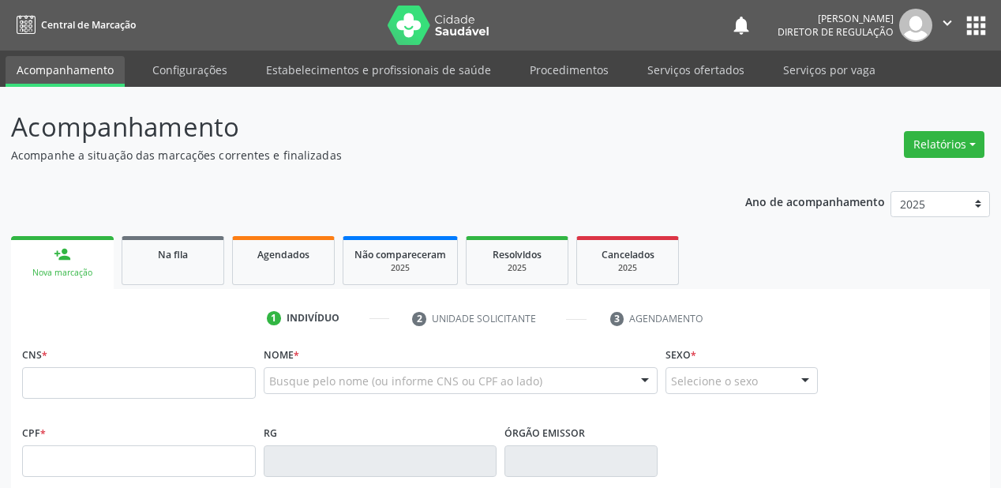
scroll to position [114, 0]
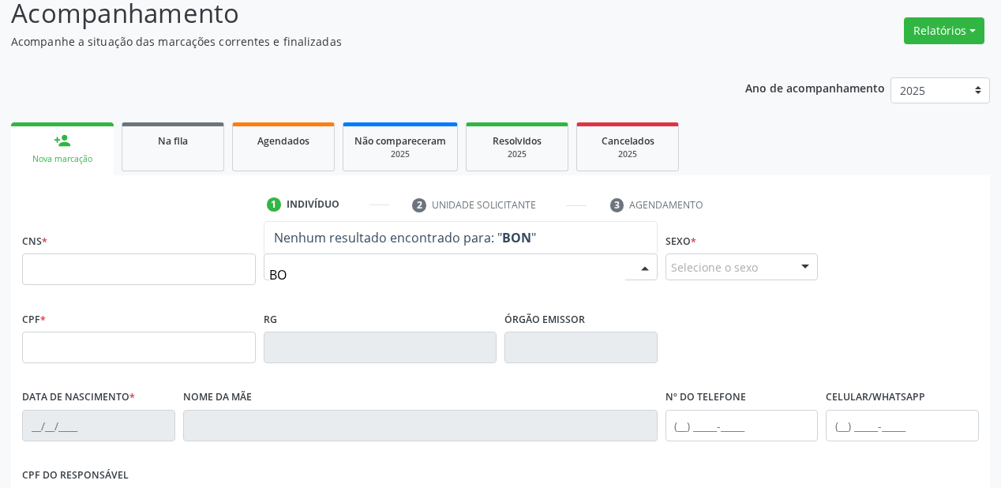
type input "B"
type input "PAULINO"
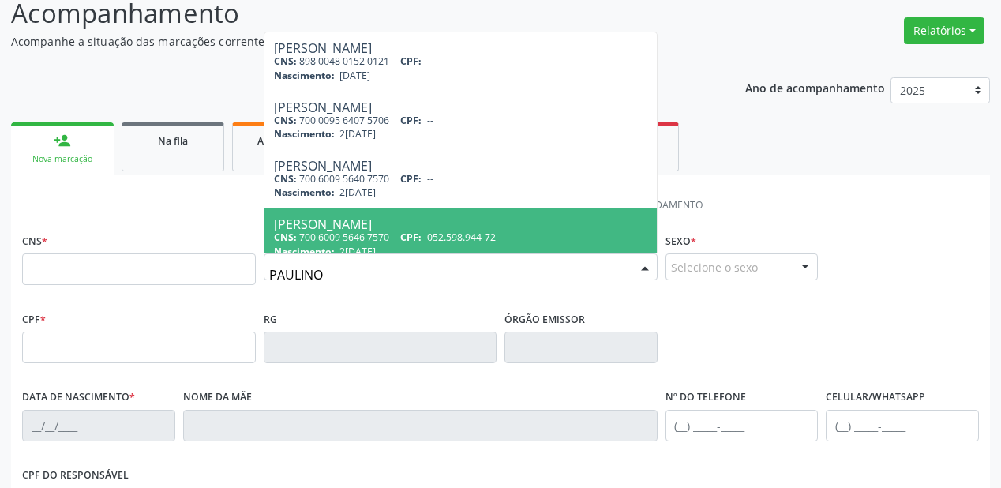
scroll to position [63, 0]
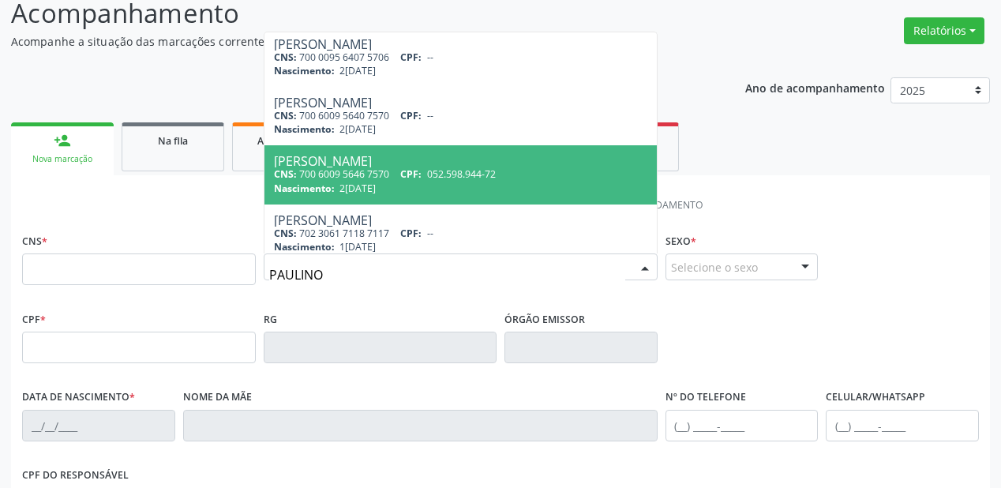
click at [405, 182] on div "Nascimento: 2[DATE]" at bounding box center [460, 188] width 373 height 13
type input "700 6009 5646 7570"
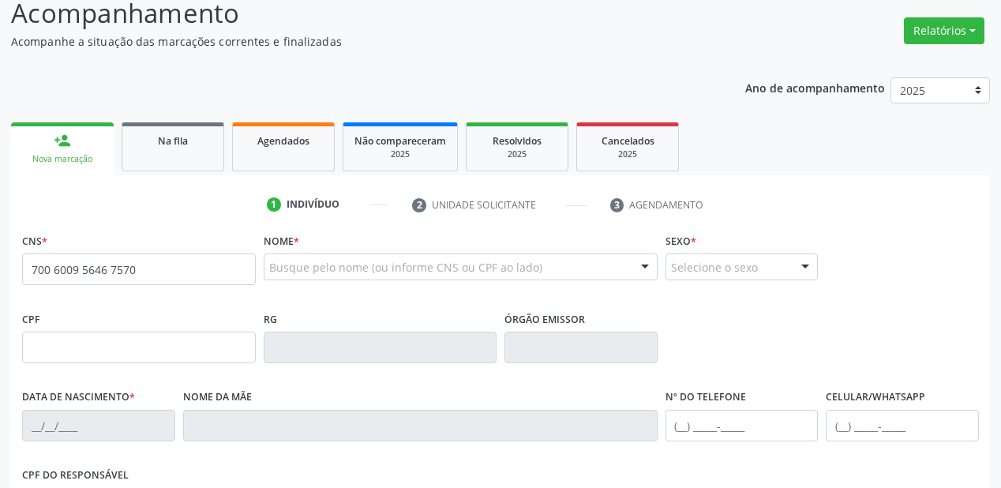
scroll to position [0, 0]
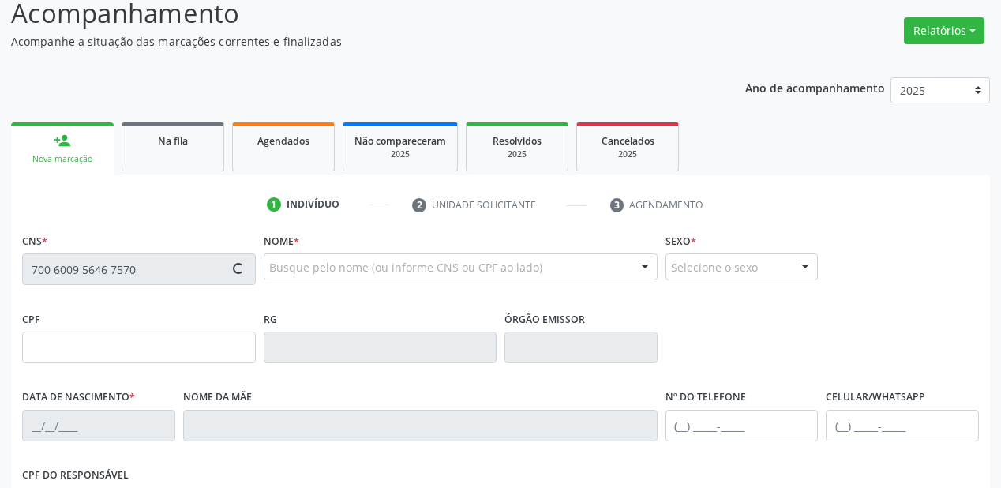
type input "052.598.944-72"
type input "2[DATE]"
type input "[PERSON_NAME]"
type input "(87) 3868-1123"
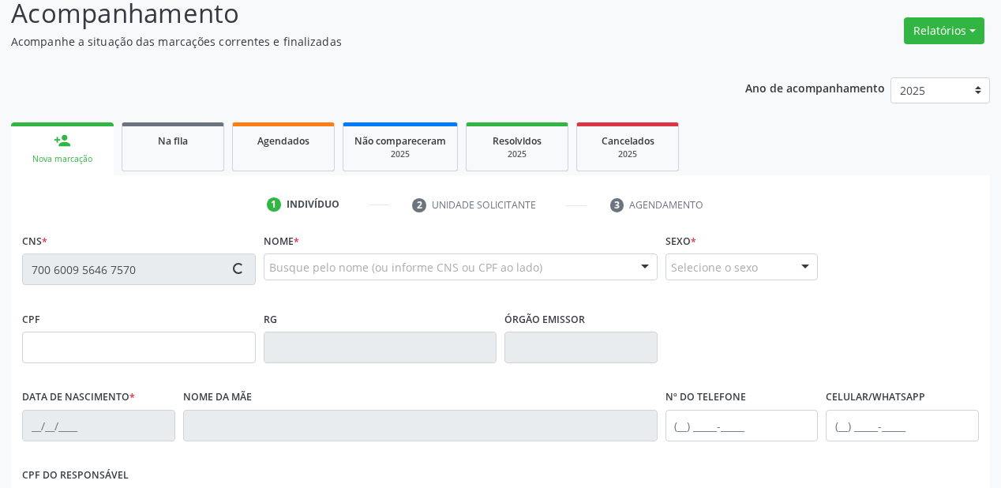
type input "022.842.224-80"
type input "20"
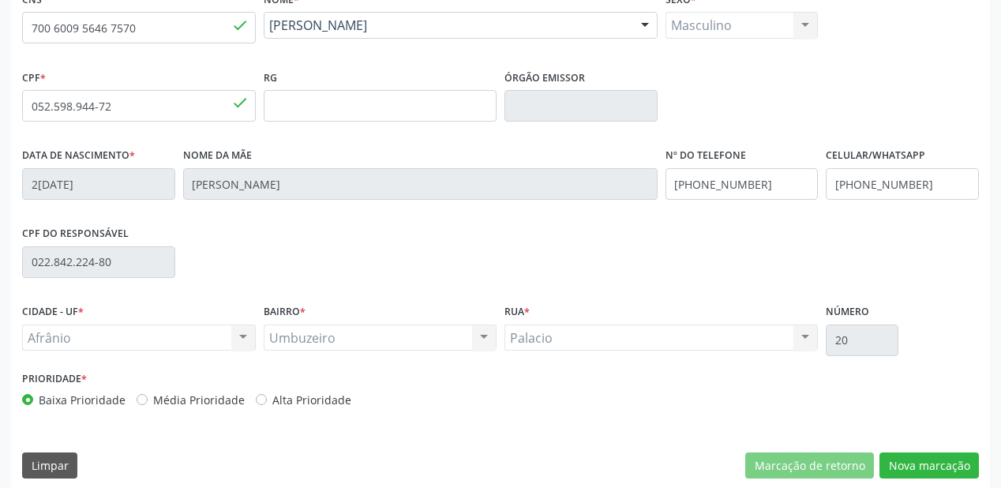
scroll to position [367, 0]
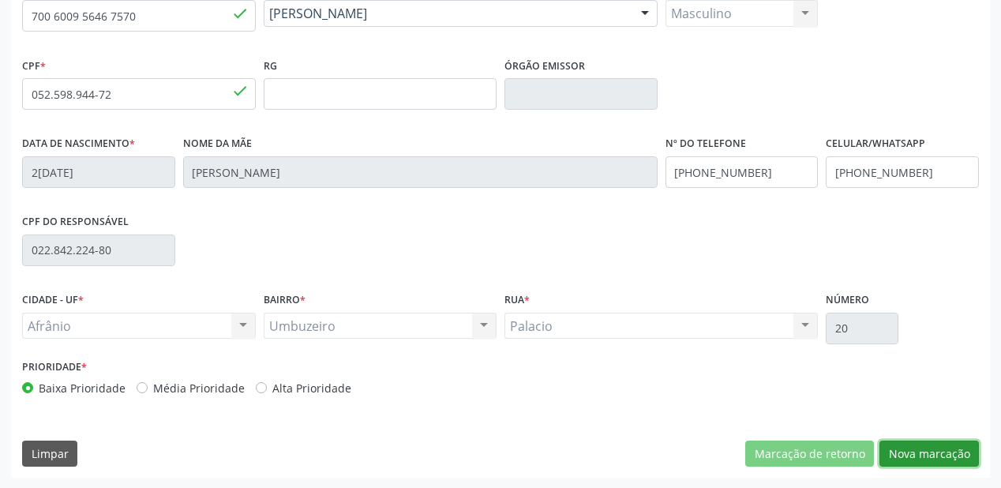
click at [906, 454] on button "Nova marcação" at bounding box center [929, 454] width 99 height 27
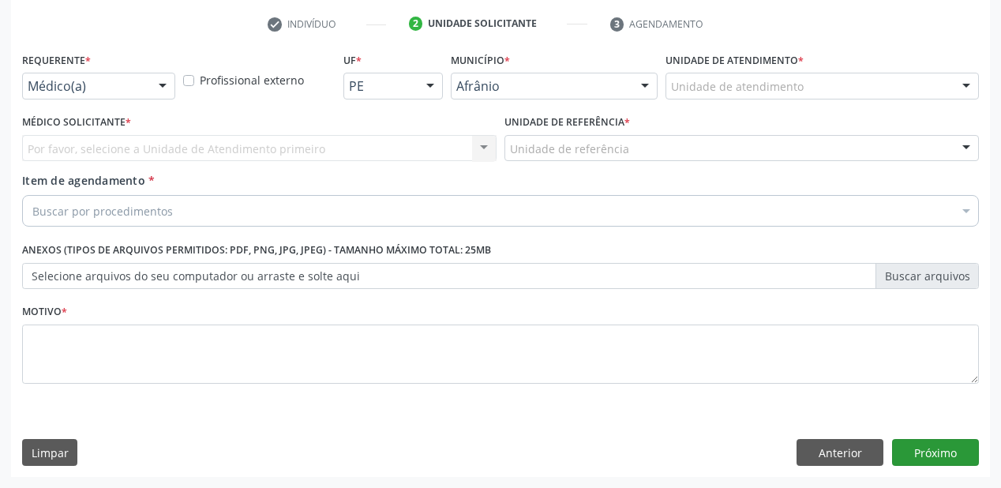
scroll to position [294, 0]
click at [682, 76] on div "Unidade de atendimento" at bounding box center [822, 86] width 313 height 27
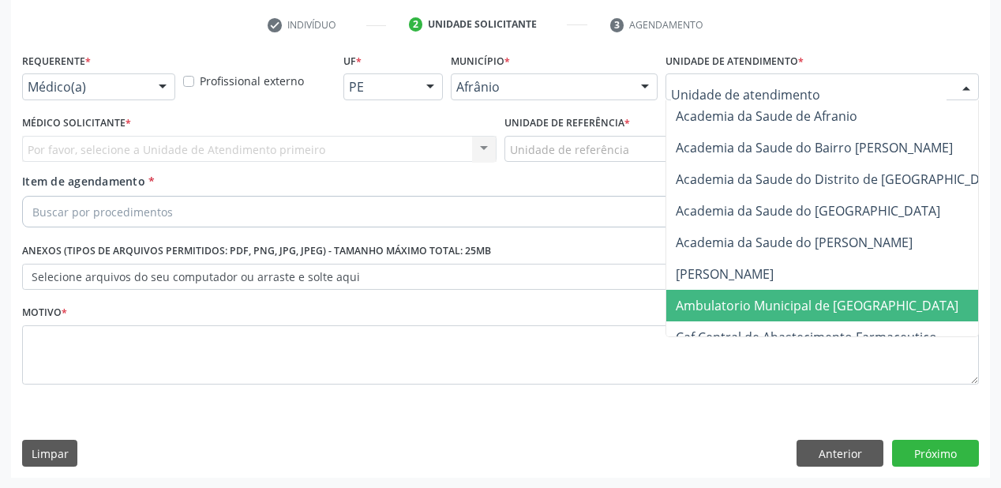
click at [730, 312] on span "Ambulatorio Municipal de [GEOGRAPHIC_DATA]" at bounding box center [817, 305] width 283 height 17
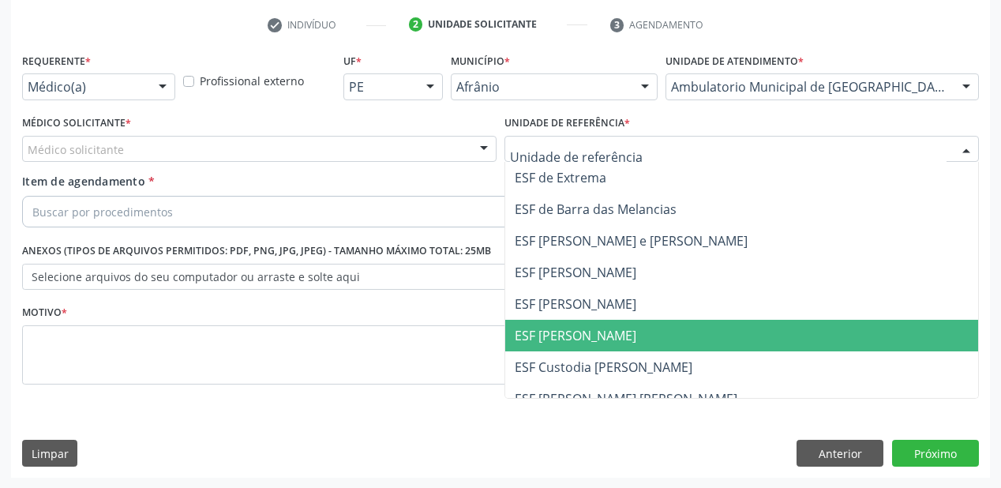
click at [585, 328] on span "ESF [PERSON_NAME]" at bounding box center [576, 335] width 122 height 17
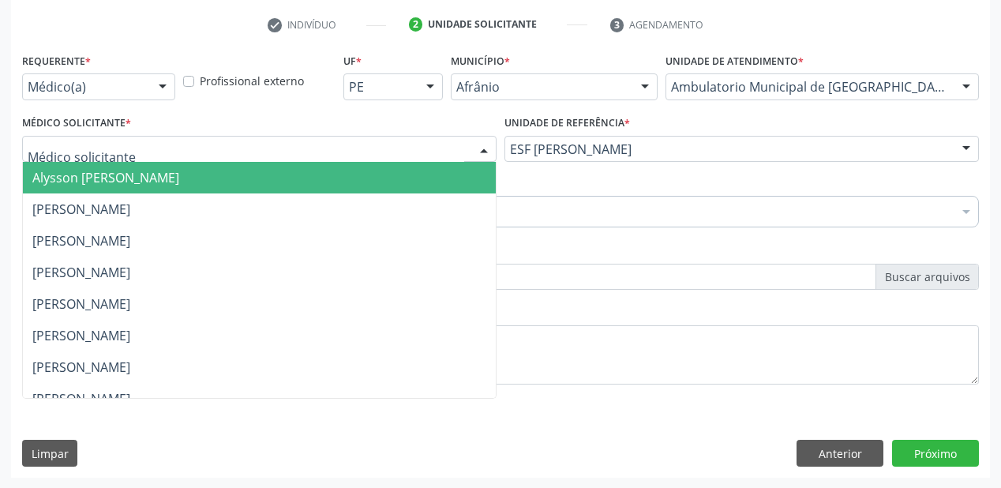
click at [85, 186] on span "Alysson Rodrigo Ferreira Cavalcanti" at bounding box center [259, 178] width 473 height 32
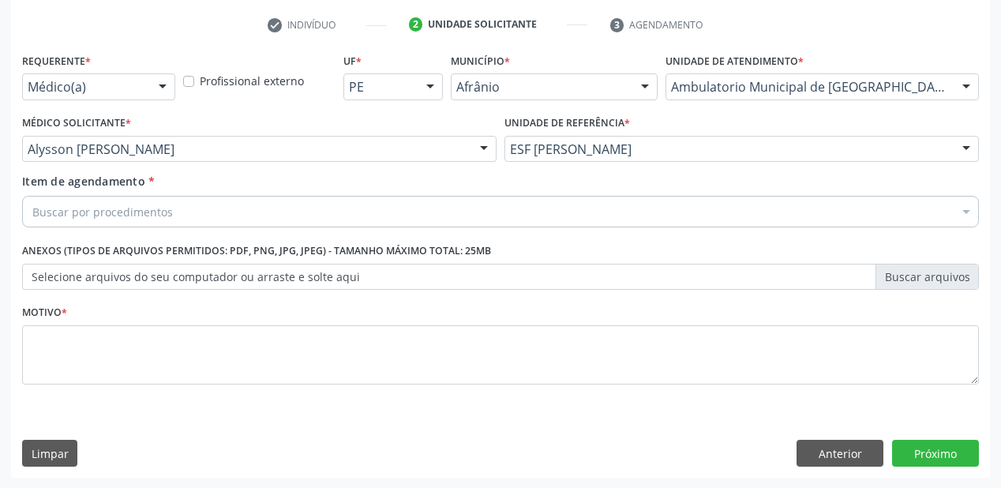
click at [89, 221] on div "Buscar por procedimentos" at bounding box center [500, 212] width 957 height 32
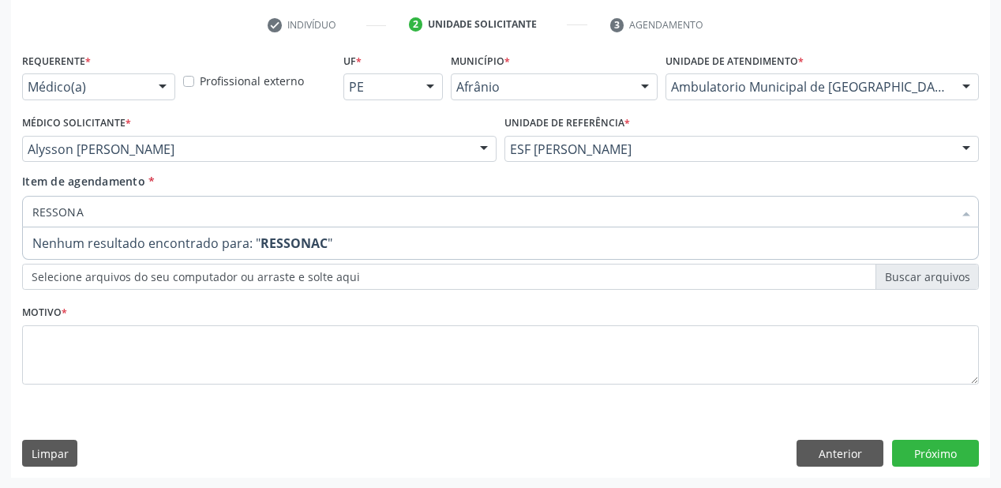
type input "RESSON"
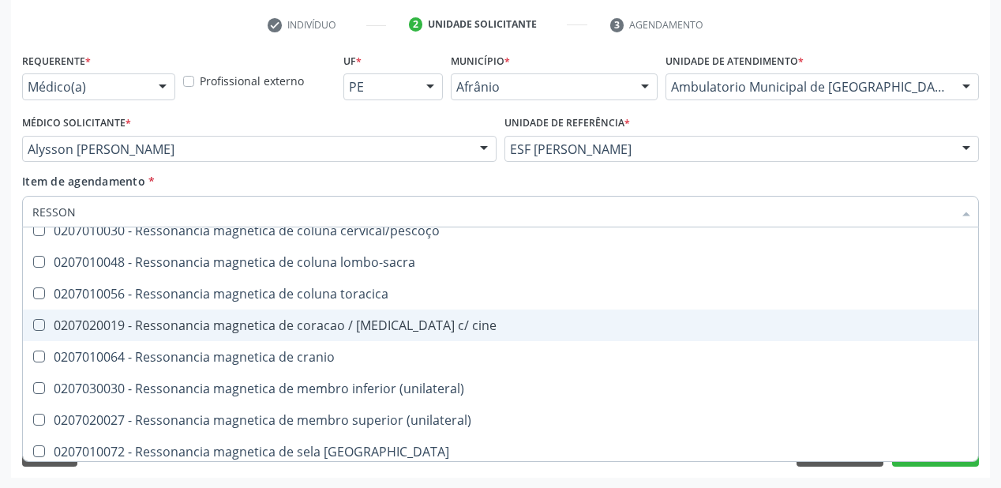
scroll to position [189, 0]
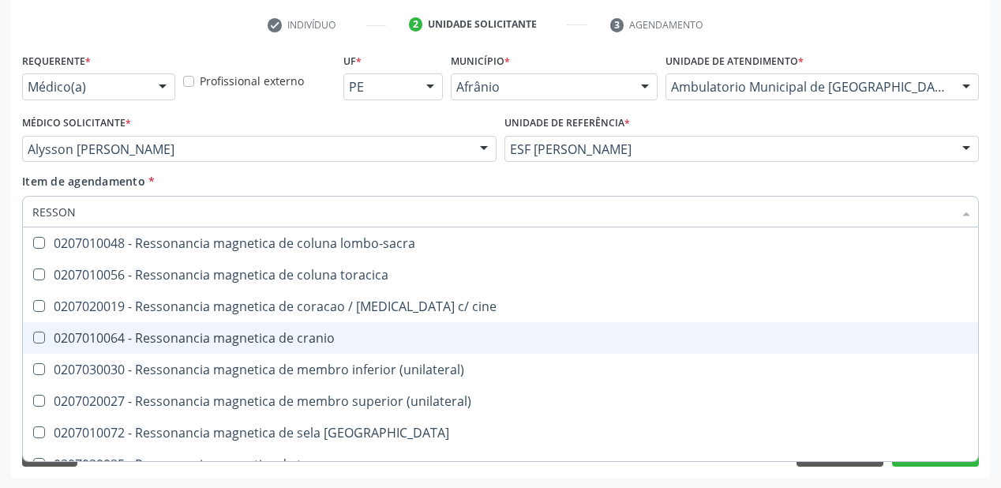
click at [210, 340] on div "0207010064 - Ressonancia magnetica de cranio" at bounding box center [500, 338] width 936 height 13
checkbox cranio "true"
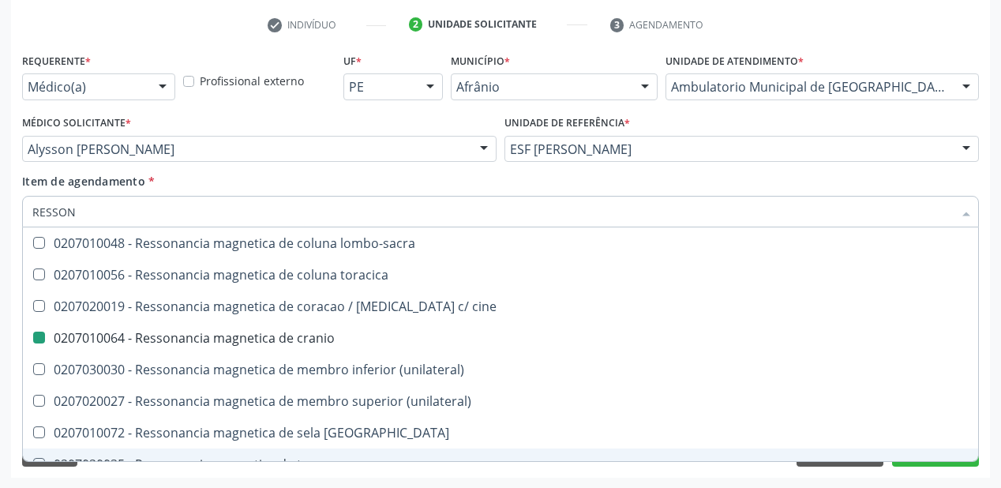
click at [107, 478] on div "Acompanhamento Acompanhe a situação das marcações correntes e finalizadas Relat…" at bounding box center [500, 141] width 1001 height 696
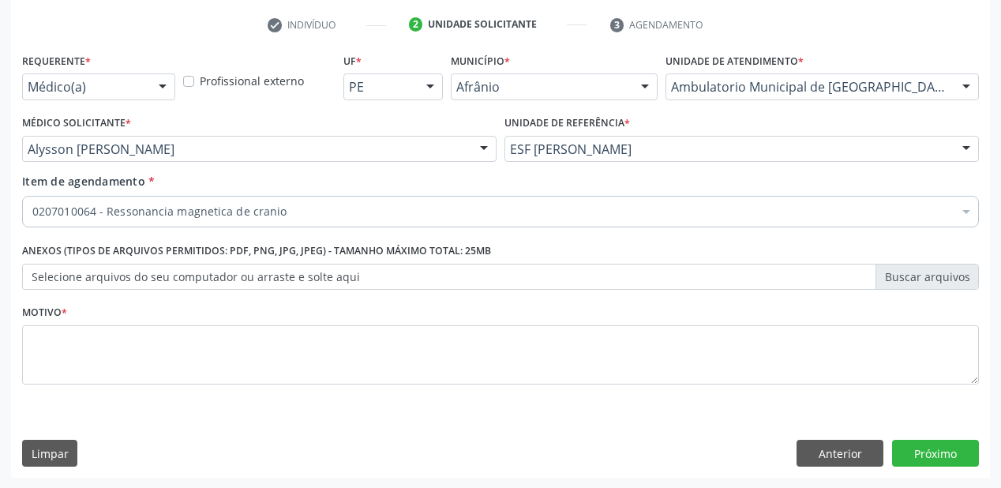
scroll to position [0, 0]
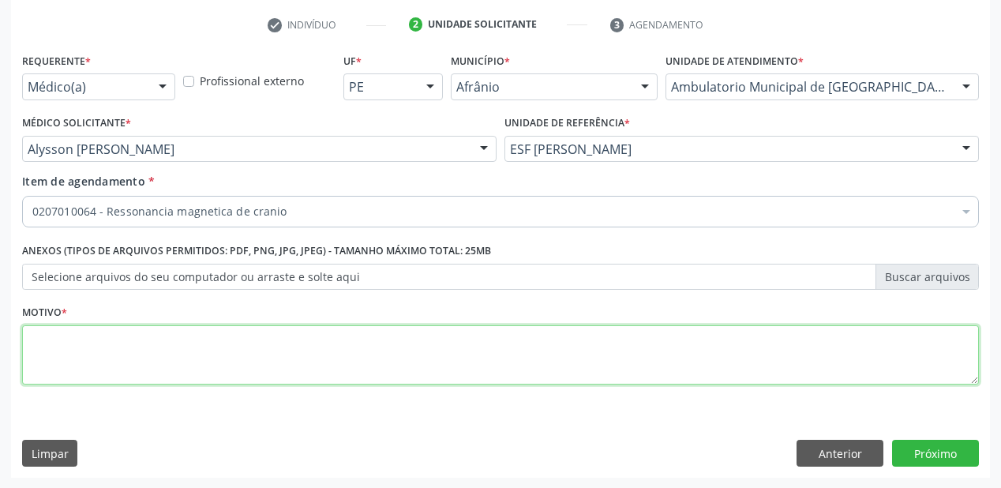
click at [73, 339] on textarea at bounding box center [500, 355] width 957 height 60
type textarea "*"
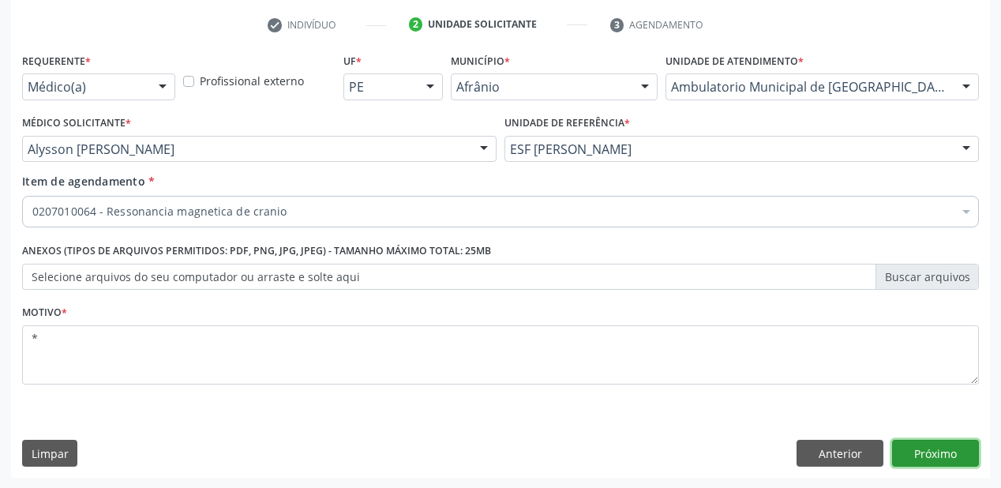
click at [938, 452] on button "Próximo" at bounding box center [935, 453] width 87 height 27
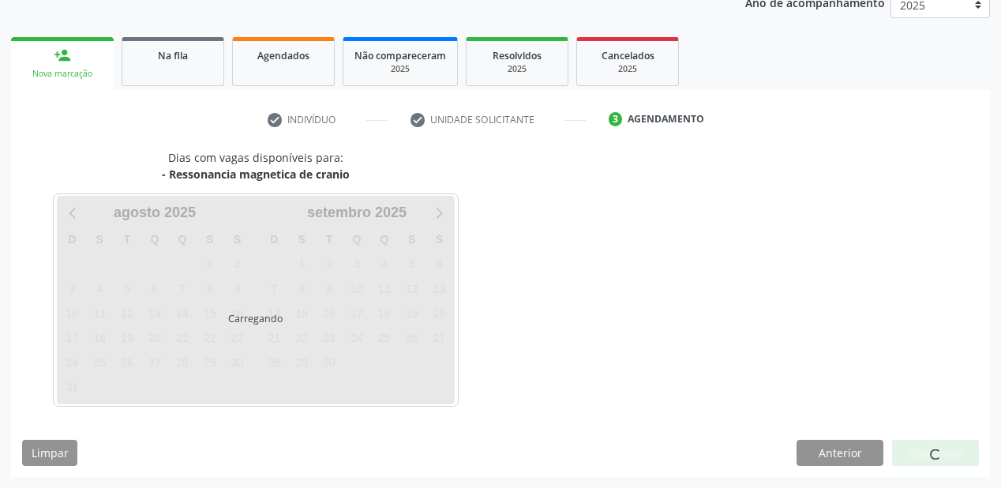
scroll to position [198, 0]
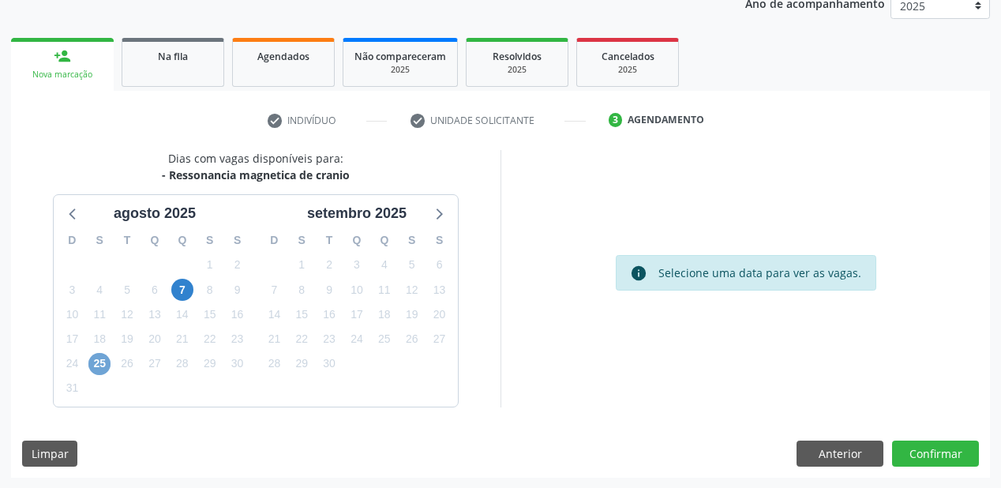
click at [98, 367] on span "25" at bounding box center [99, 364] width 22 height 22
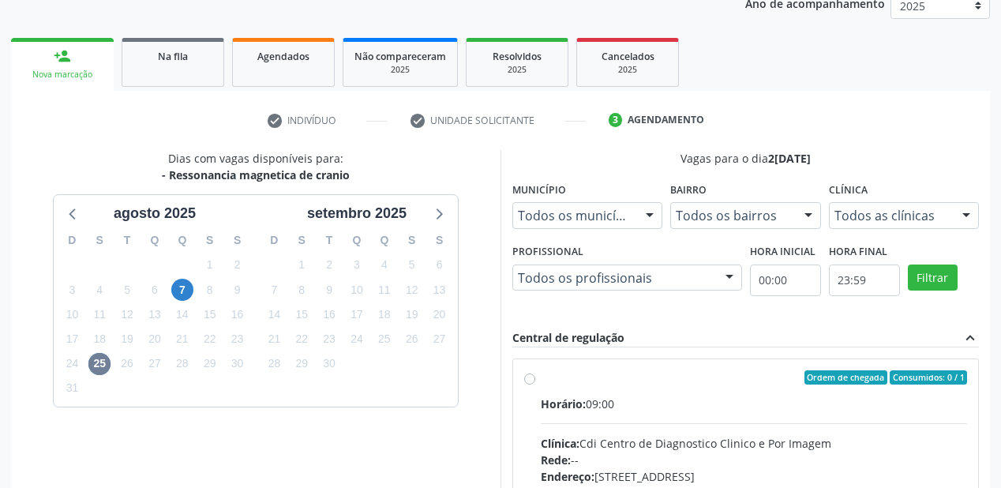
click at [535, 385] on input "Ordem de chegada Consumidos: 0 / 1 Horário: 09:00 Clínica: Cdi Centro de Diagno…" at bounding box center [529, 377] width 11 height 14
radio input "true"
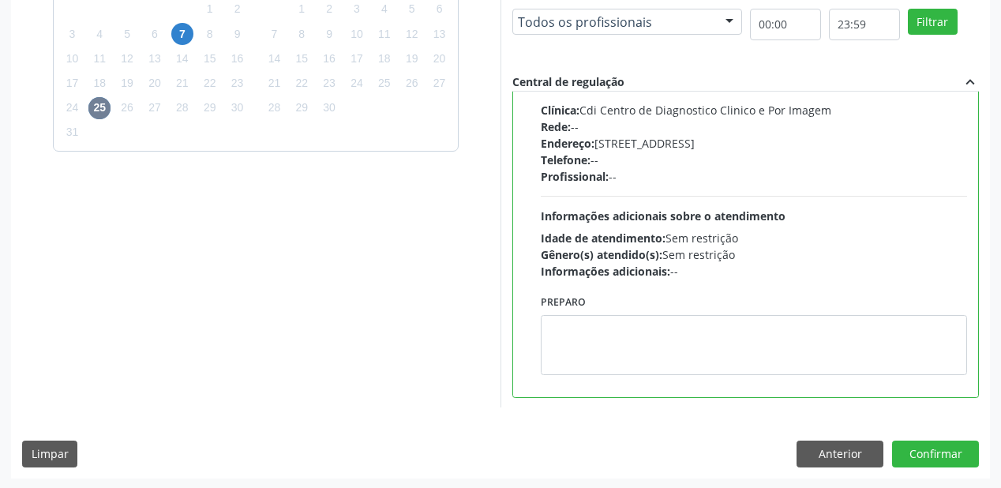
scroll to position [455, 0]
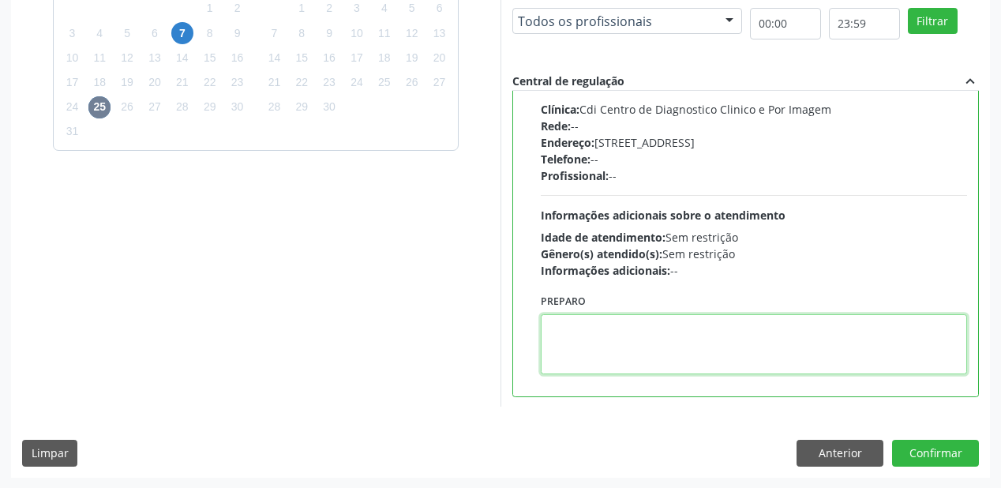
click at [605, 335] on textarea at bounding box center [754, 344] width 426 height 60
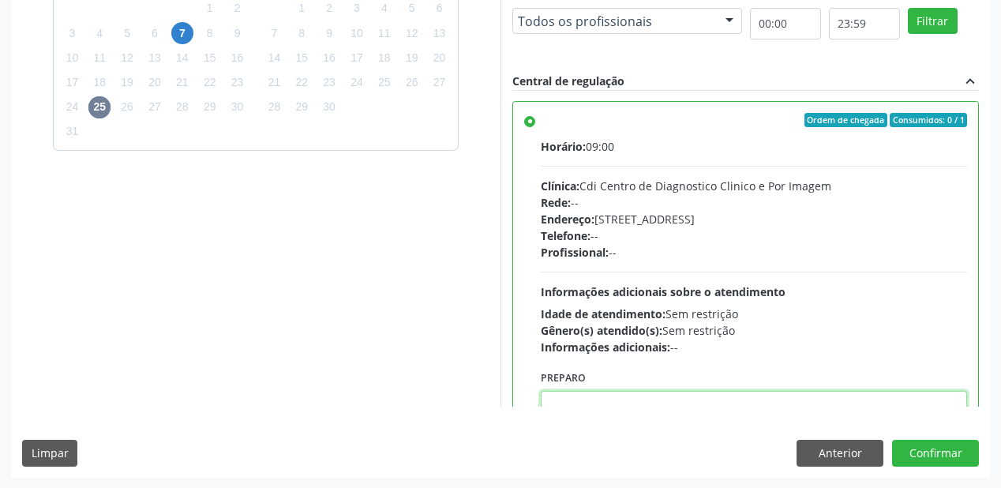
scroll to position [0, 0]
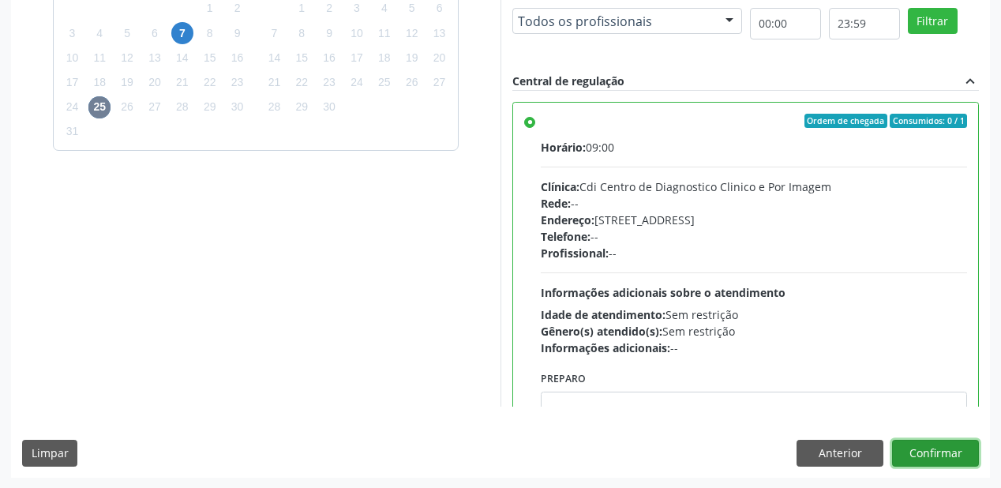
click at [929, 455] on button "Confirmar" at bounding box center [935, 453] width 87 height 27
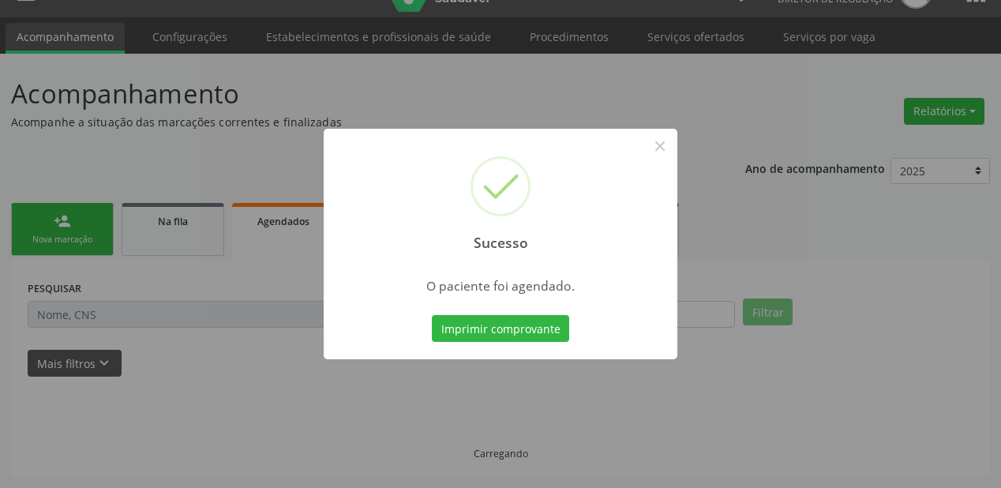
scroll to position [32, 0]
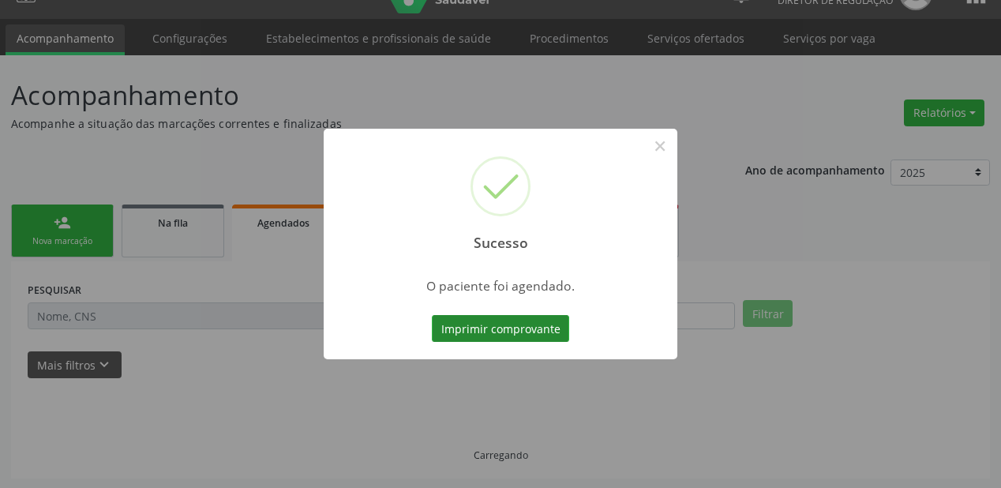
click at [520, 325] on button "Imprimir comprovante" at bounding box center [500, 328] width 137 height 27
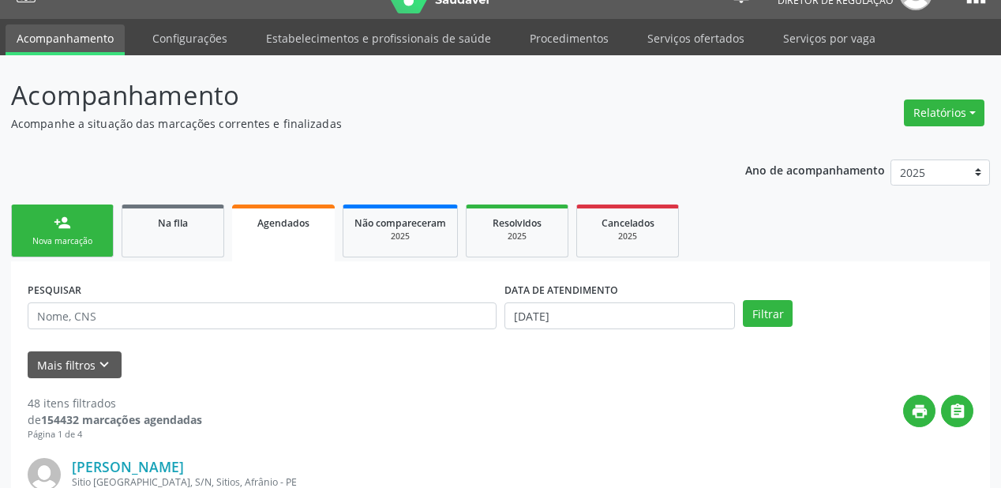
click at [85, 232] on link "person_add Nova marcação" at bounding box center [62, 230] width 103 height 53
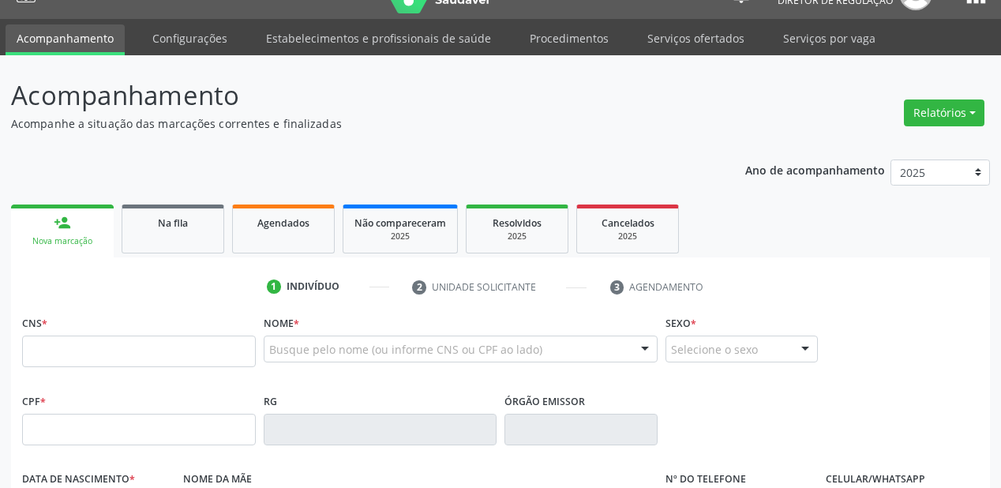
click at [93, 332] on div "CNS *" at bounding box center [139, 339] width 234 height 56
click at [93, 347] on input "text" at bounding box center [139, 352] width 234 height 32
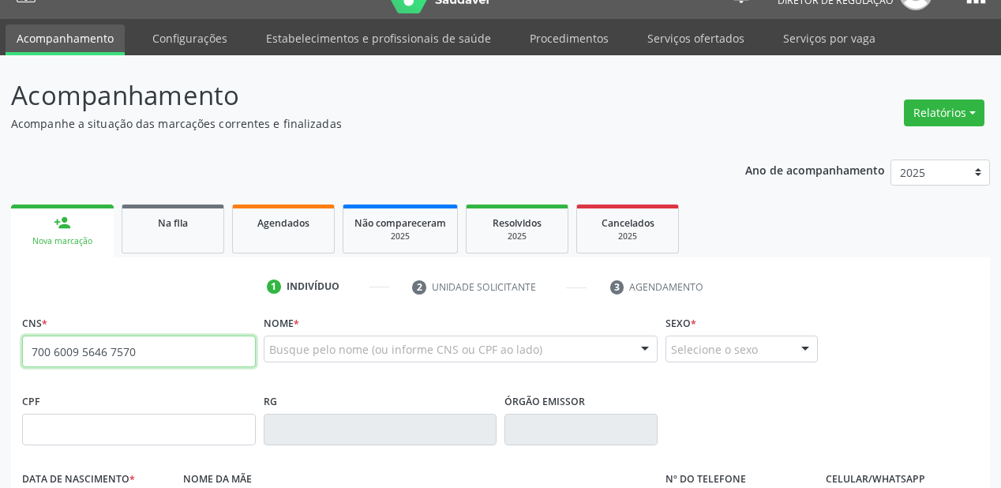
type input "700 6009 5646 7570"
type input "052.598.944-72"
type input "[DATE]"
type input "Cristina Maria de Albuquerque"
type input "(87) 3868-1123"
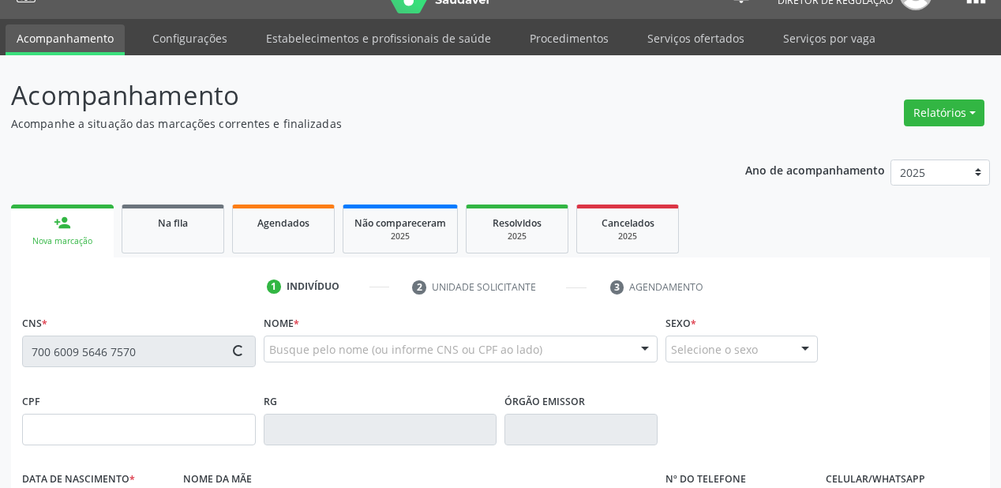
type input "(87) 3868-1123"
type input "022.842.224-80"
type input "20"
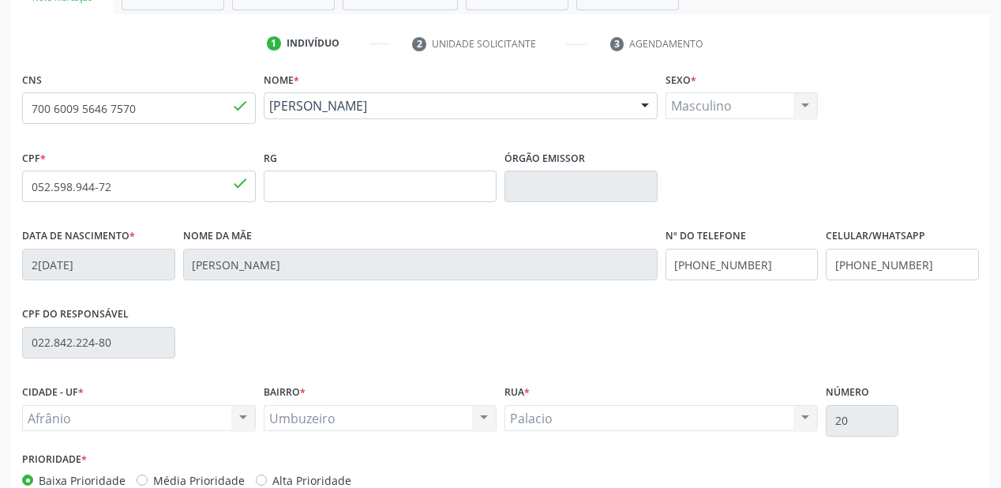
scroll to position [367, 0]
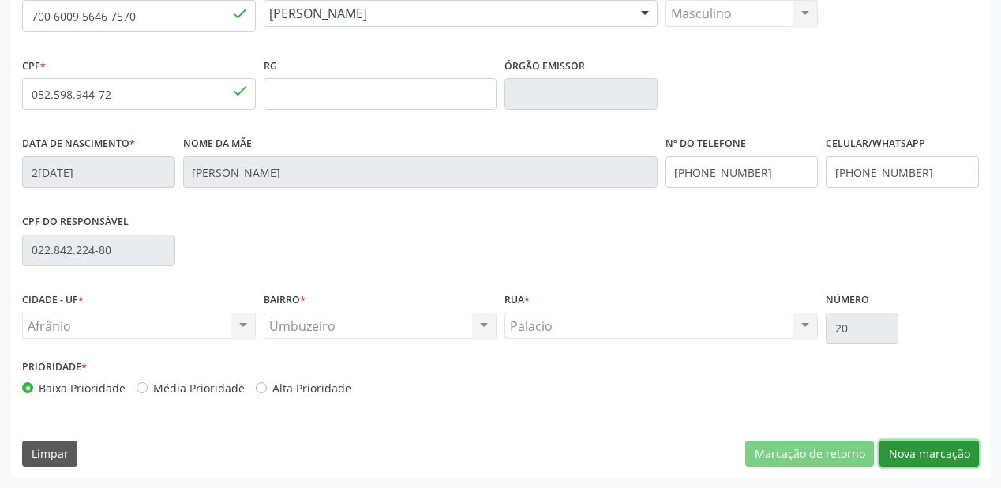
click at [926, 454] on button "Nova marcação" at bounding box center [929, 454] width 99 height 27
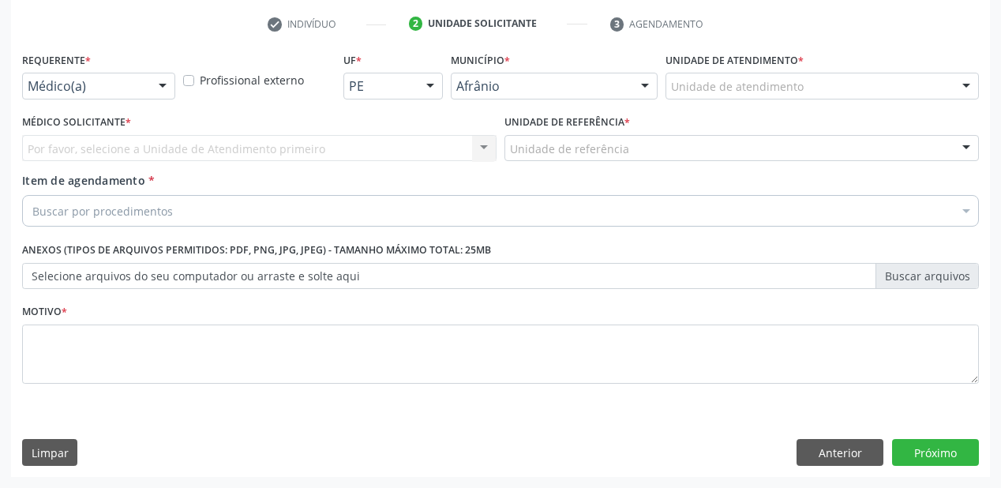
scroll to position [294, 0]
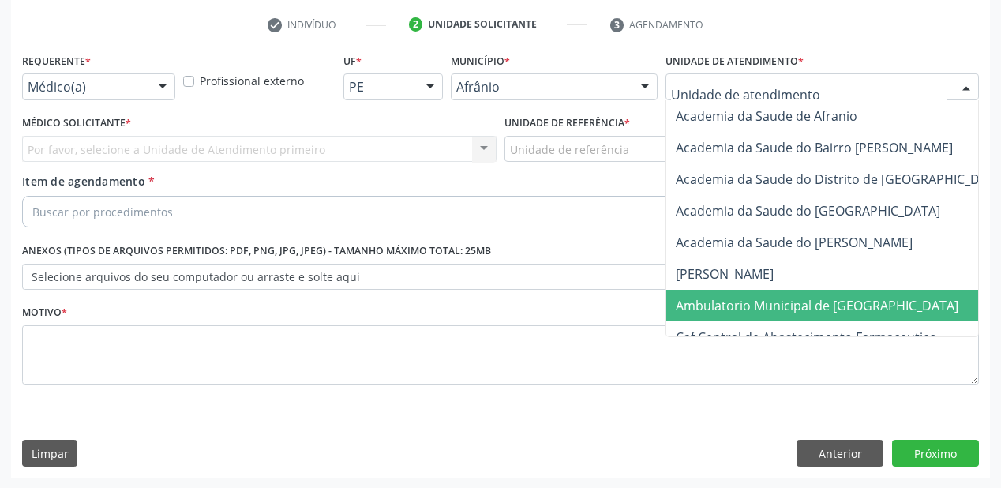
drag, startPoint x: 726, startPoint y: 299, endPoint x: 685, endPoint y: 269, distance: 51.5
click at [724, 299] on span "Ambulatorio Municipal de [GEOGRAPHIC_DATA]" at bounding box center [817, 305] width 283 height 17
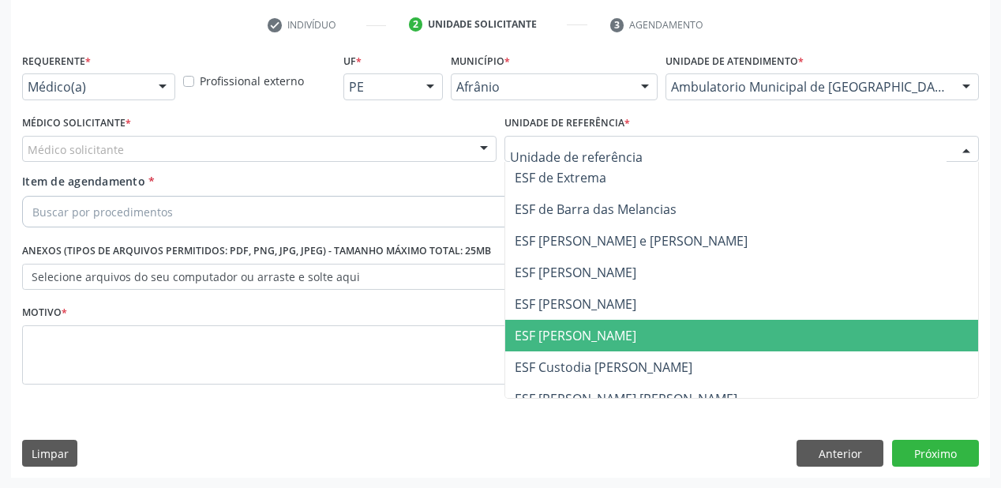
click at [565, 344] on span "ESF [PERSON_NAME]" at bounding box center [741, 336] width 473 height 32
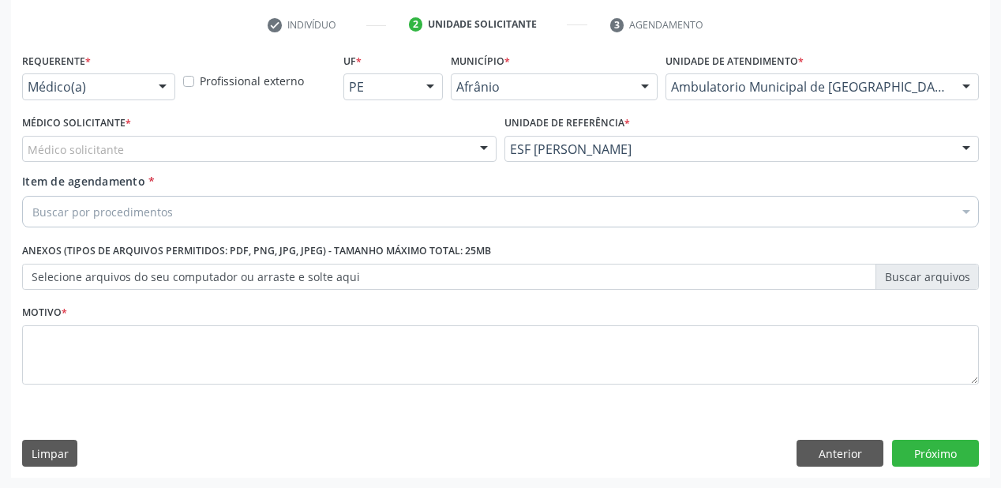
drag, startPoint x: 56, startPoint y: 158, endPoint x: 58, endPoint y: 178, distance: 20.6
click at [56, 160] on div "Médico solicitante" at bounding box center [259, 149] width 475 height 27
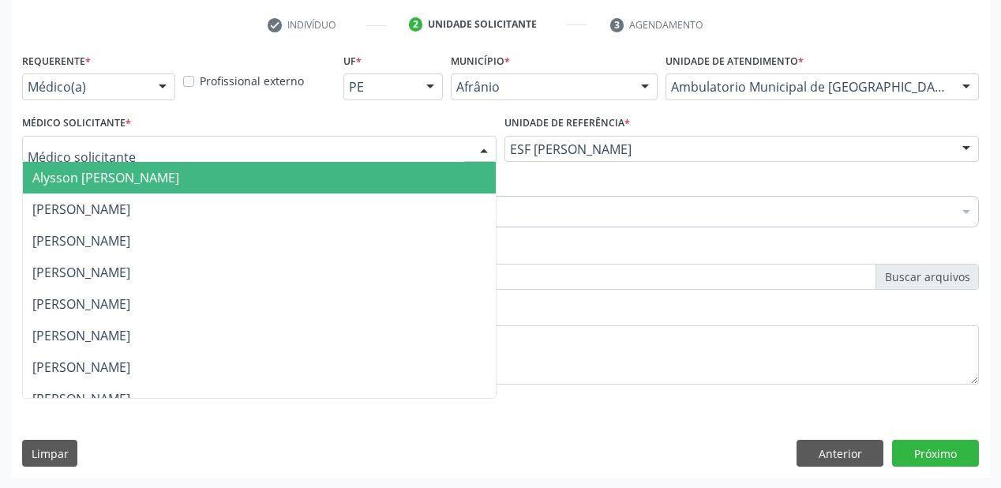
click at [58, 180] on span "Alysson Rodrigo Ferreira Cavalcanti" at bounding box center [105, 177] width 147 height 17
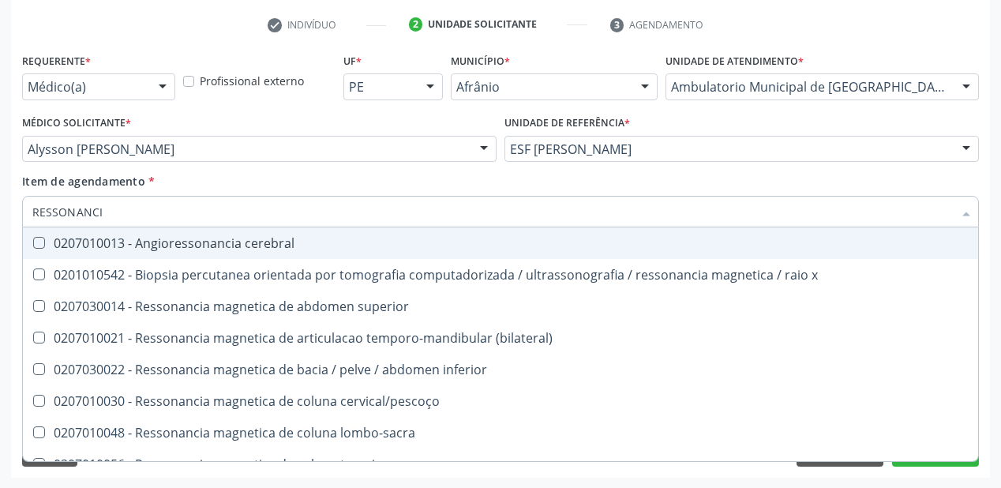
type input "RESSONANCIA"
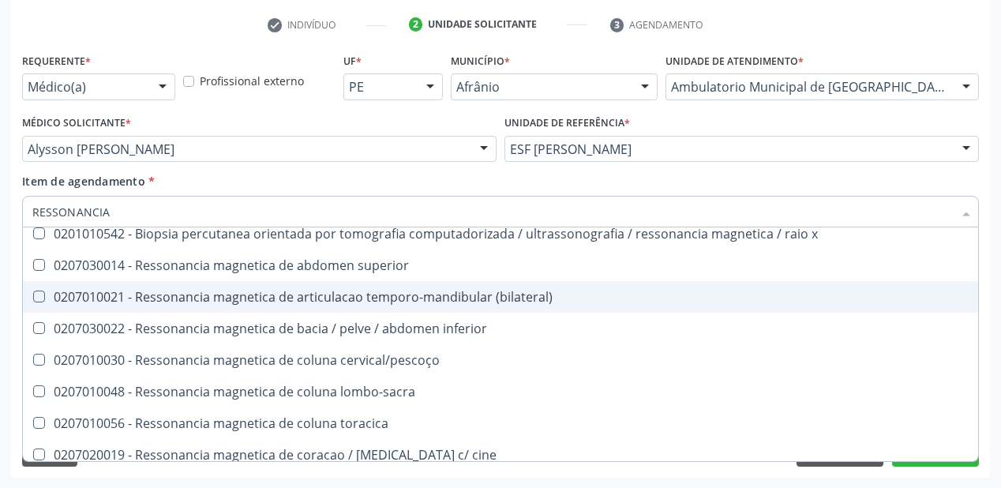
scroll to position [63, 0]
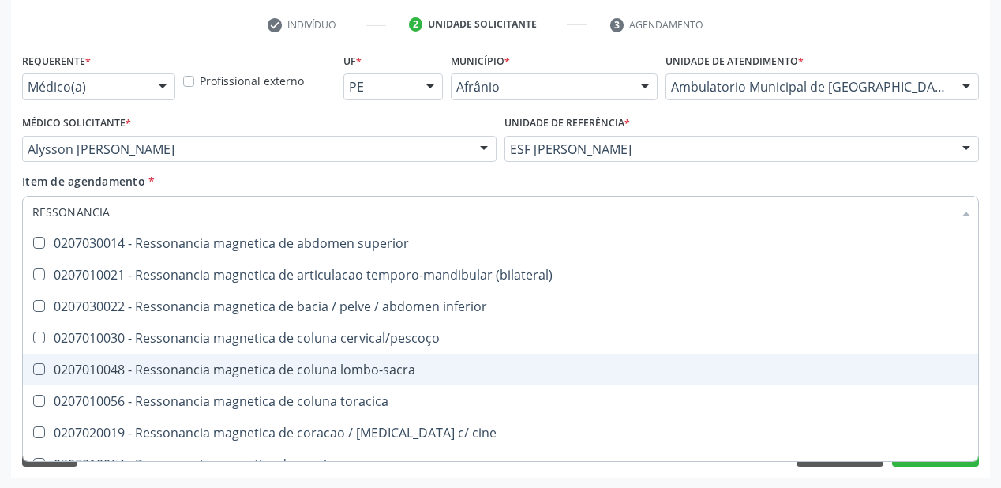
click at [272, 376] on div "0207010048 - Ressonancia magnetica de coluna lombo-sacra" at bounding box center [500, 369] width 936 height 13
checkbox lombo-sacra "true"
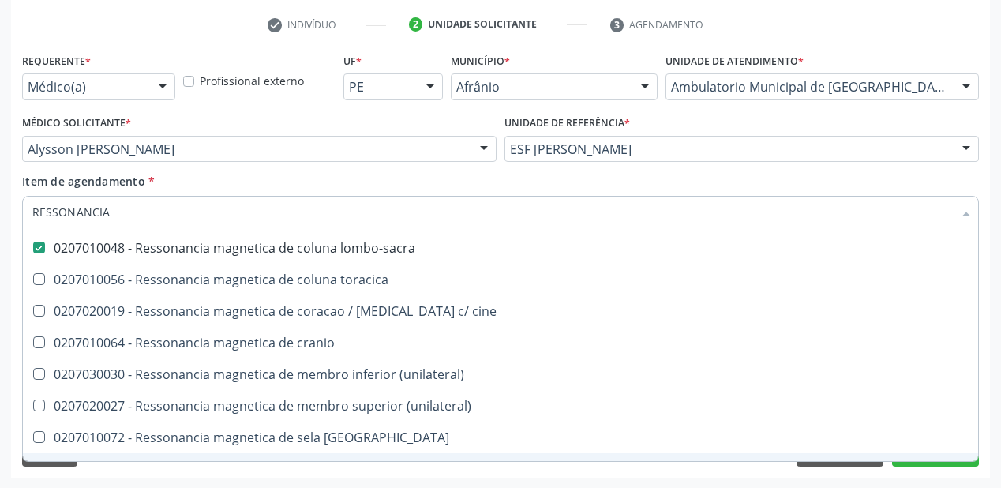
scroll to position [189, 0]
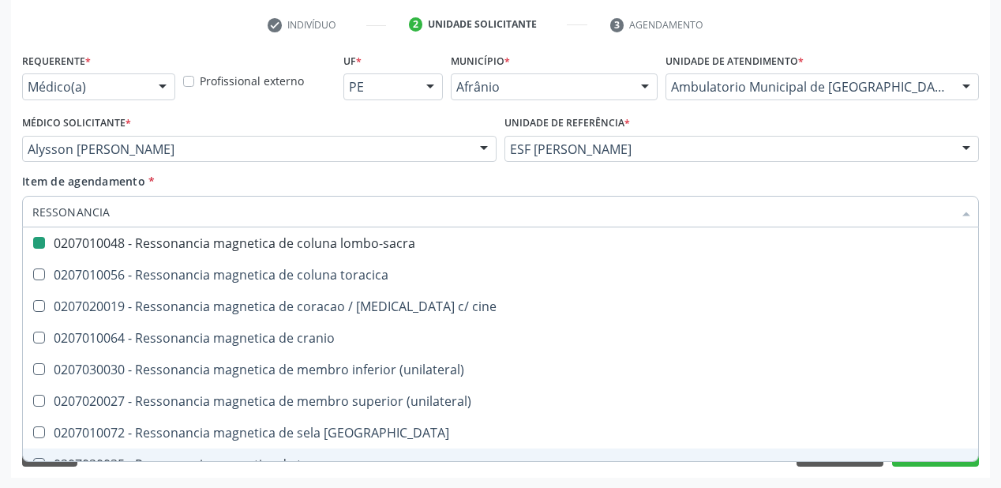
click at [136, 468] on div "Requerente * Médico(a) Médico(a) Enfermeiro(a) Paciente Nenhum resultado encont…" at bounding box center [500, 263] width 979 height 429
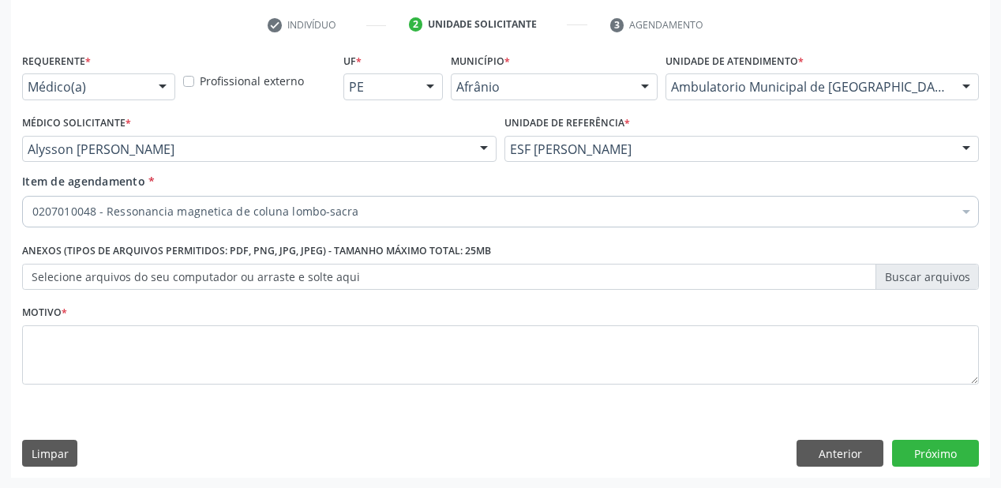
checkbox lombo-sacra "true"
checkbox inter-atrial "false"
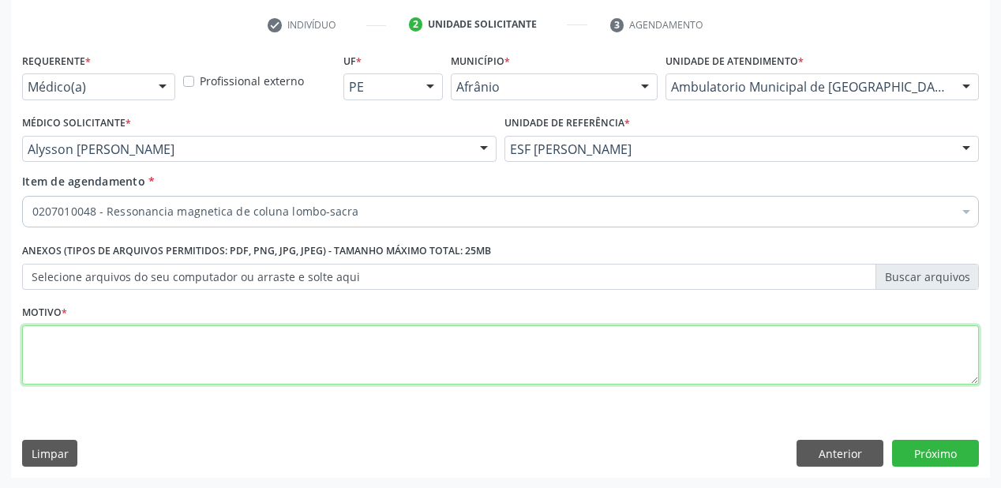
click at [74, 355] on textarea at bounding box center [500, 355] width 957 height 60
type textarea "*"
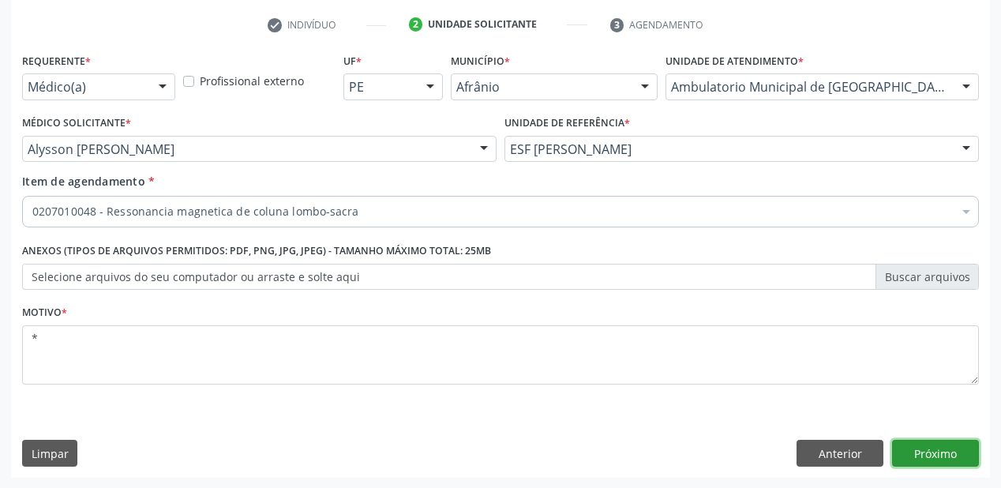
click at [916, 451] on button "Próximo" at bounding box center [935, 453] width 87 height 27
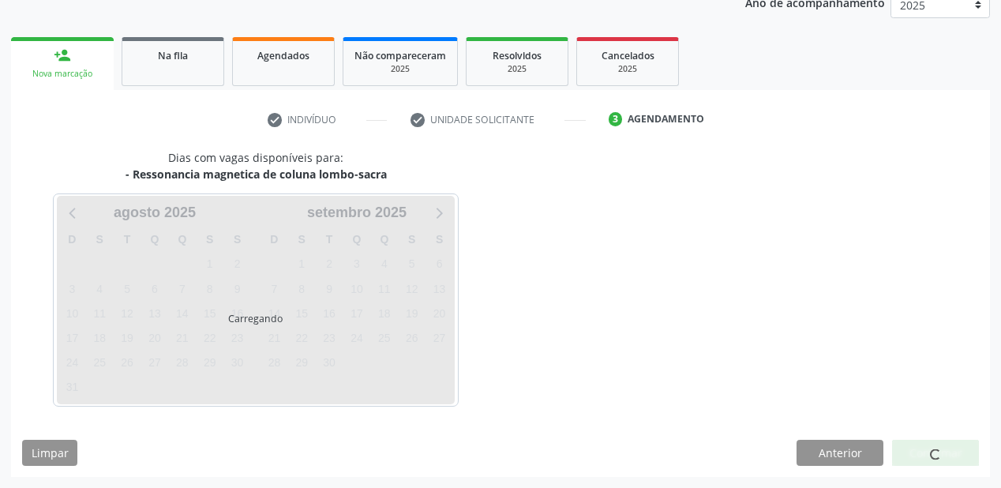
scroll to position [198, 0]
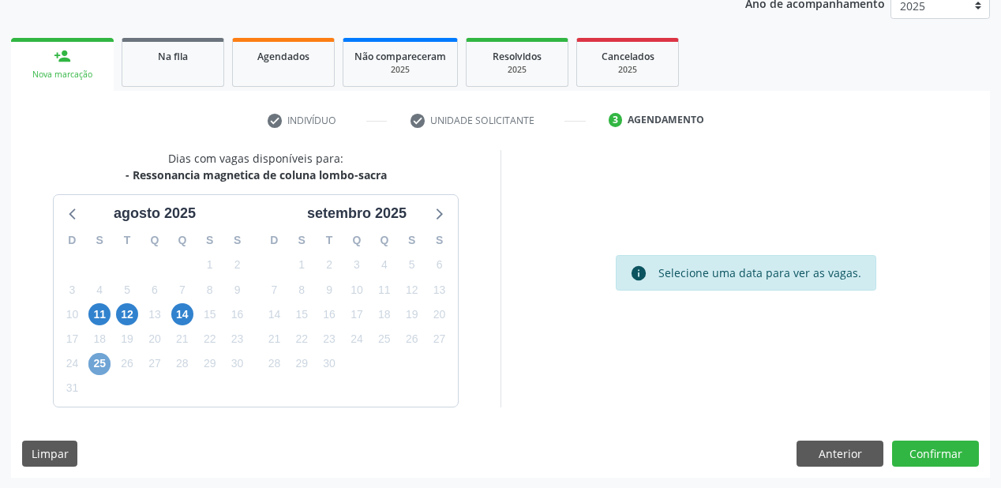
click at [100, 366] on span "25" at bounding box center [99, 364] width 22 height 22
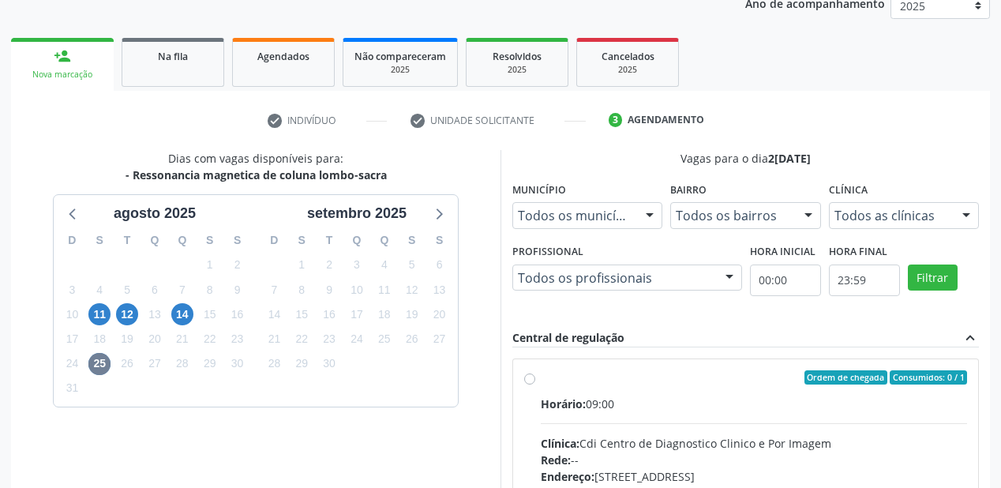
click at [535, 385] on input "Ordem de chegada Consumidos: 0 / 1 Horário: 09:00 Clínica: Cdi Centro de Diagno…" at bounding box center [529, 377] width 11 height 14
radio input "true"
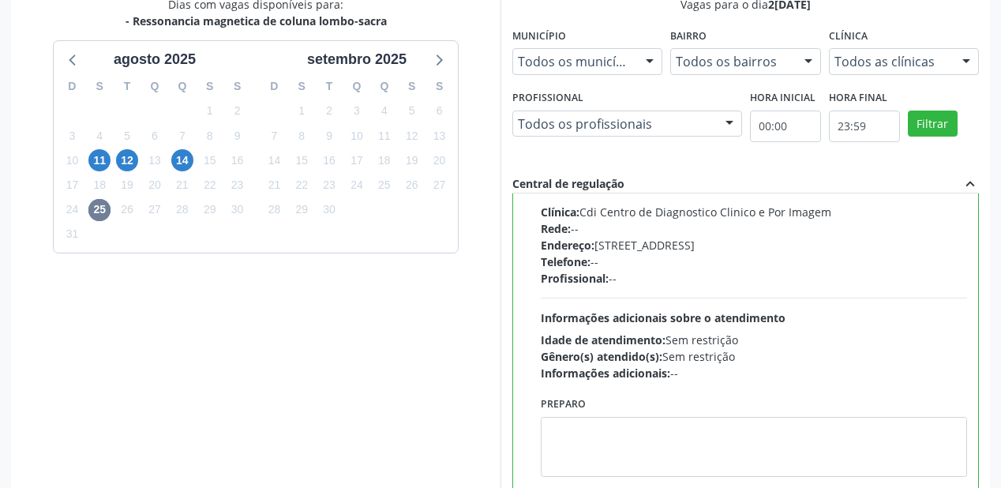
scroll to position [451, 0]
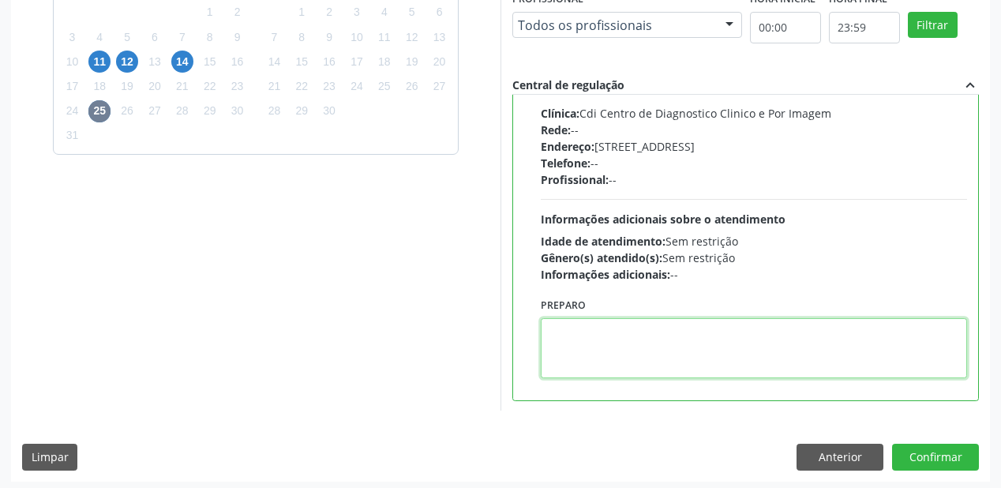
click at [569, 345] on textarea at bounding box center [754, 348] width 426 height 60
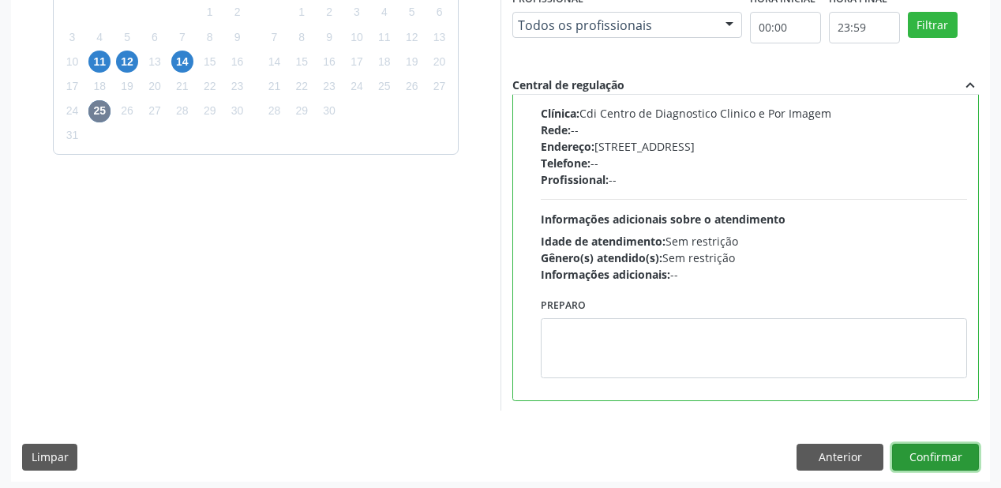
click at [928, 466] on button "Confirmar" at bounding box center [935, 457] width 87 height 27
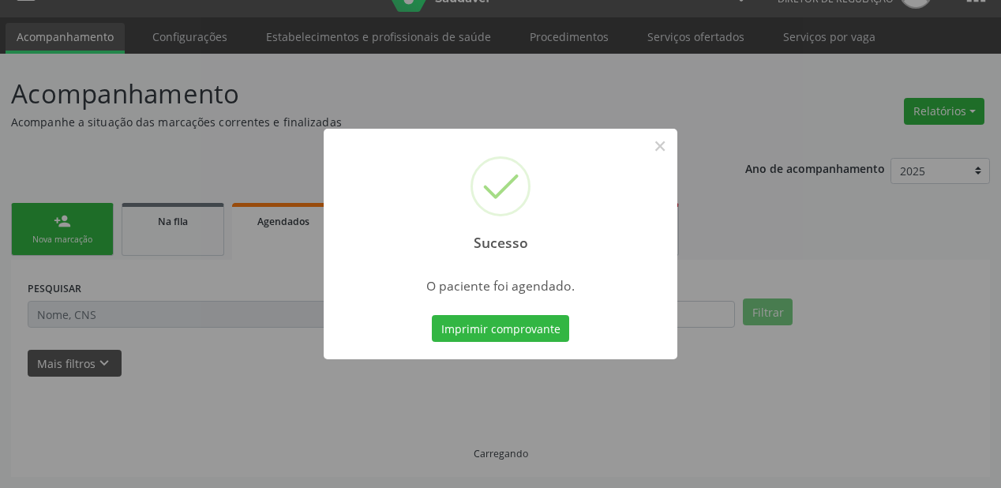
scroll to position [32, 0]
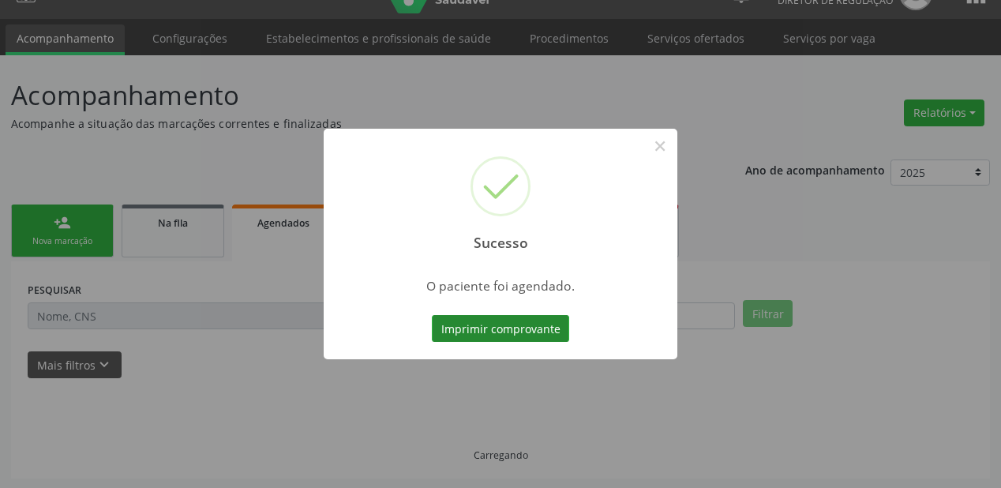
click at [515, 332] on button "Imprimir comprovante" at bounding box center [500, 328] width 137 height 27
